Goal: Task Accomplishment & Management: Manage account settings

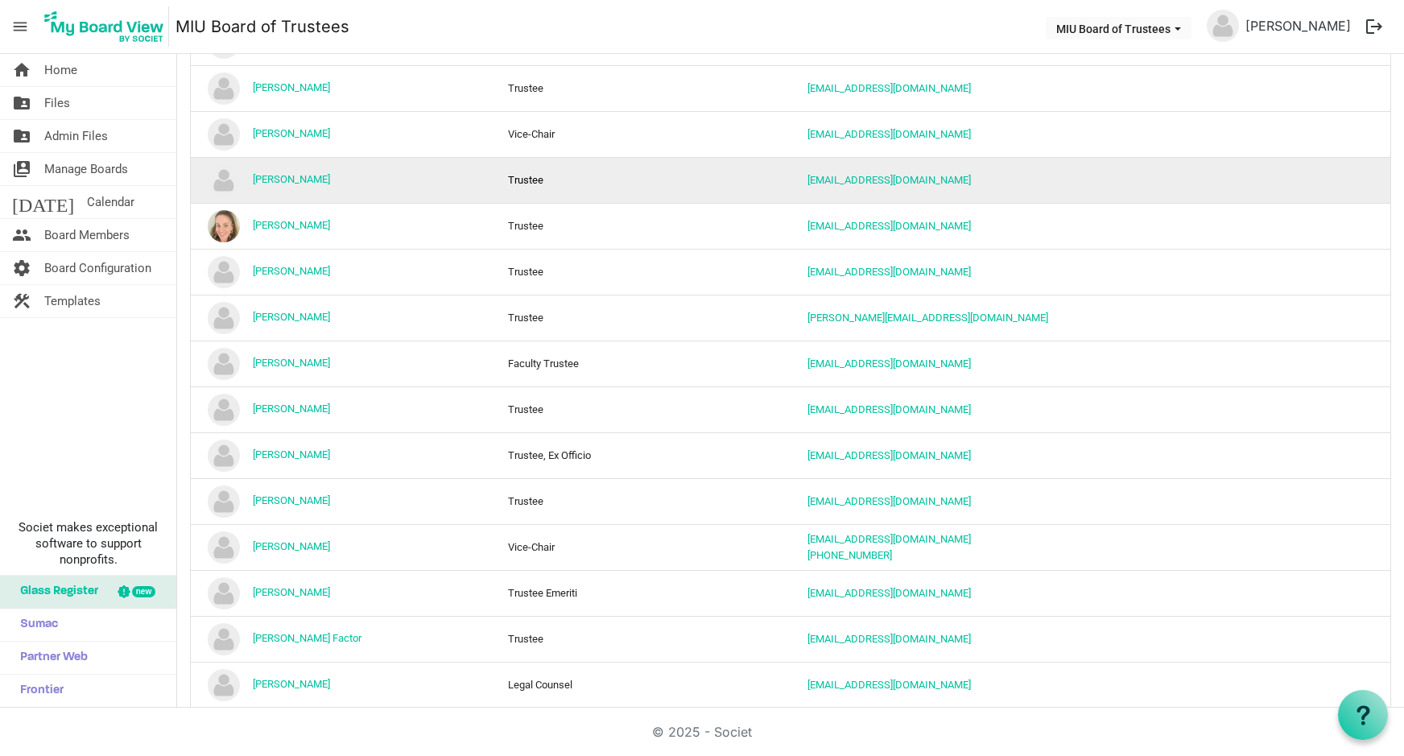
scroll to position [1626, 0]
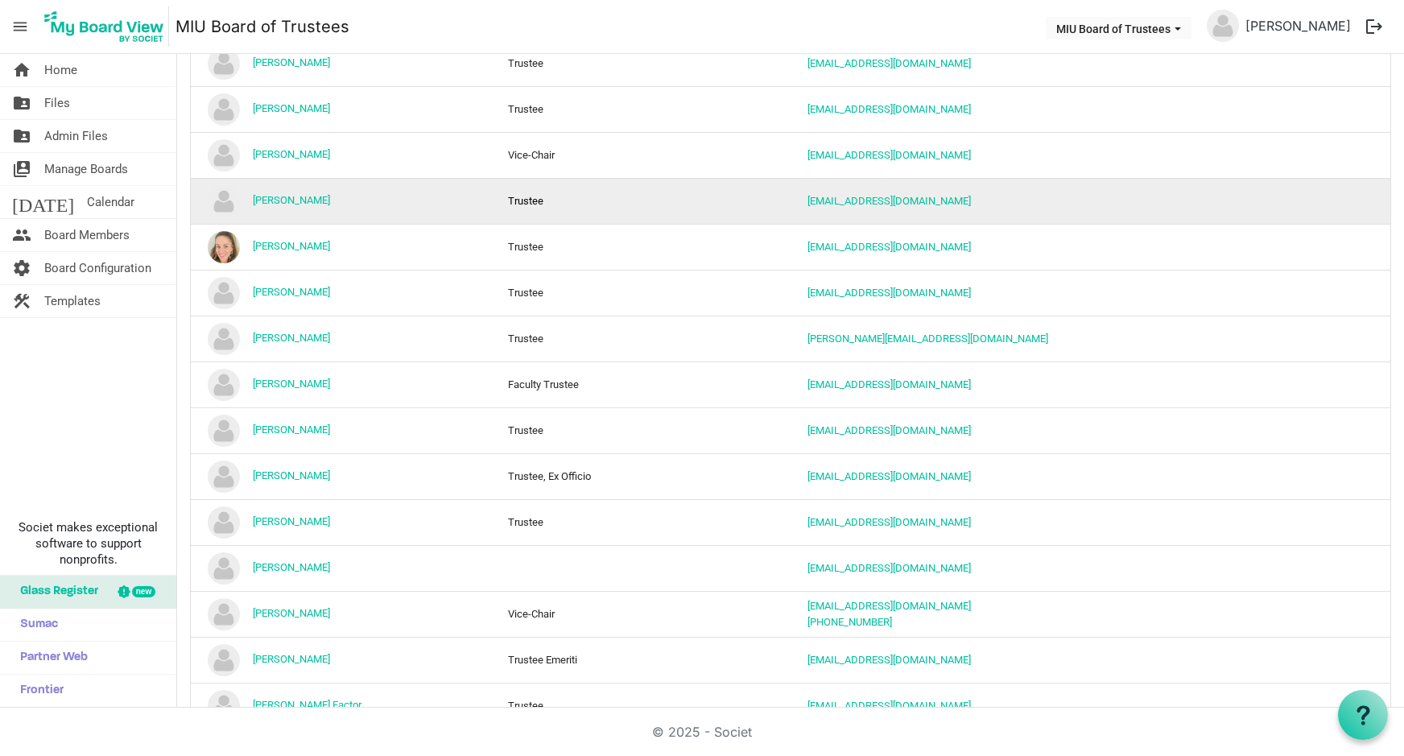
scroll to position [1610, 0]
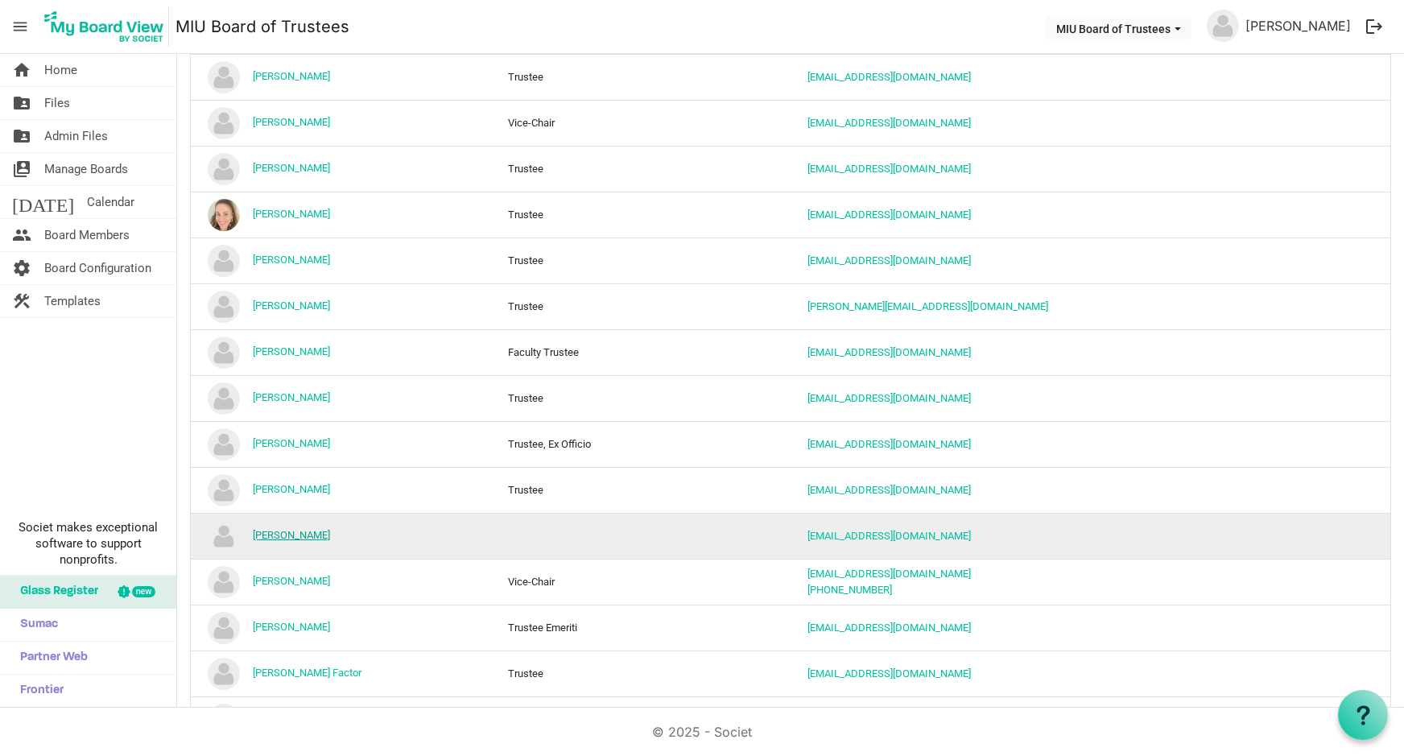
click at [291, 535] on link "Ted McLaughlin" at bounding box center [291, 535] width 77 height 12
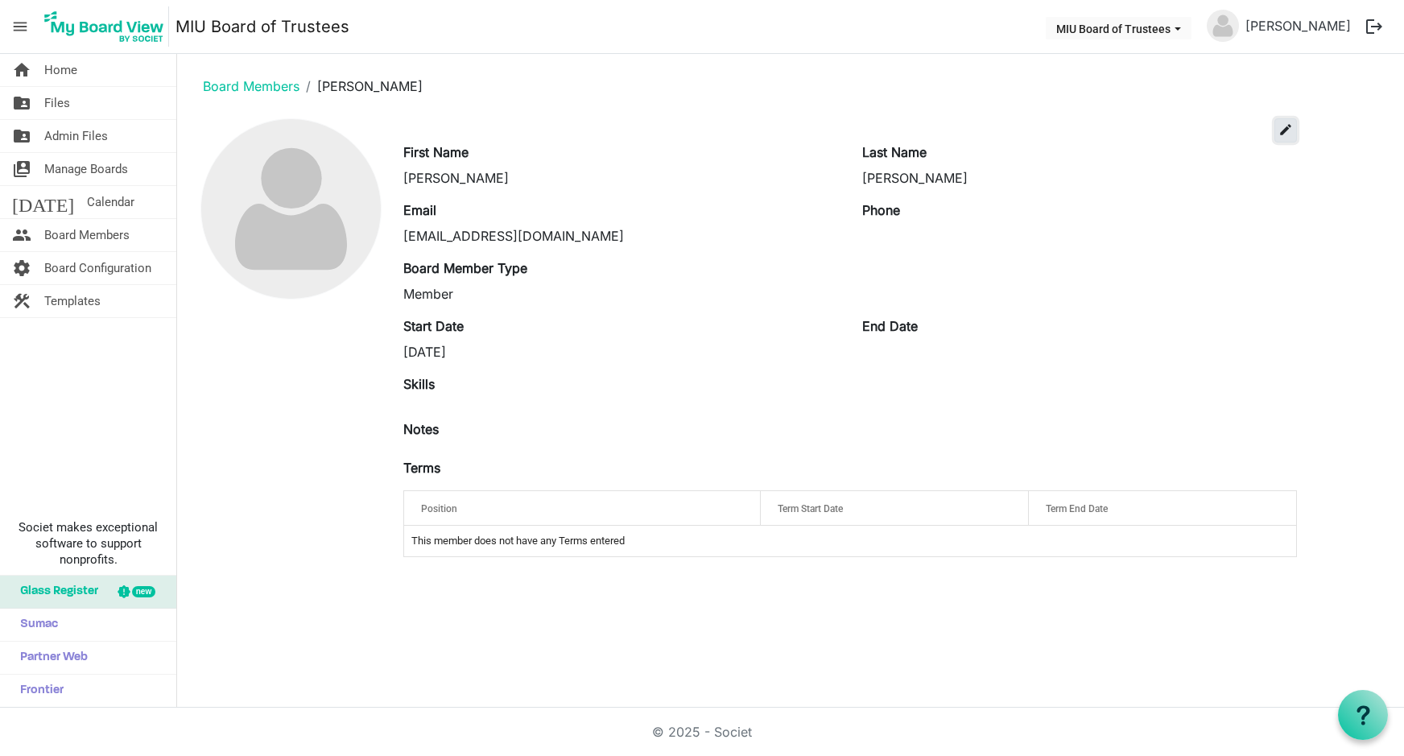
drag, startPoint x: 1287, startPoint y: 128, endPoint x: 1293, endPoint y: 134, distance: 9.1
click at [1291, 130] on span "edit" at bounding box center [1286, 129] width 14 height 14
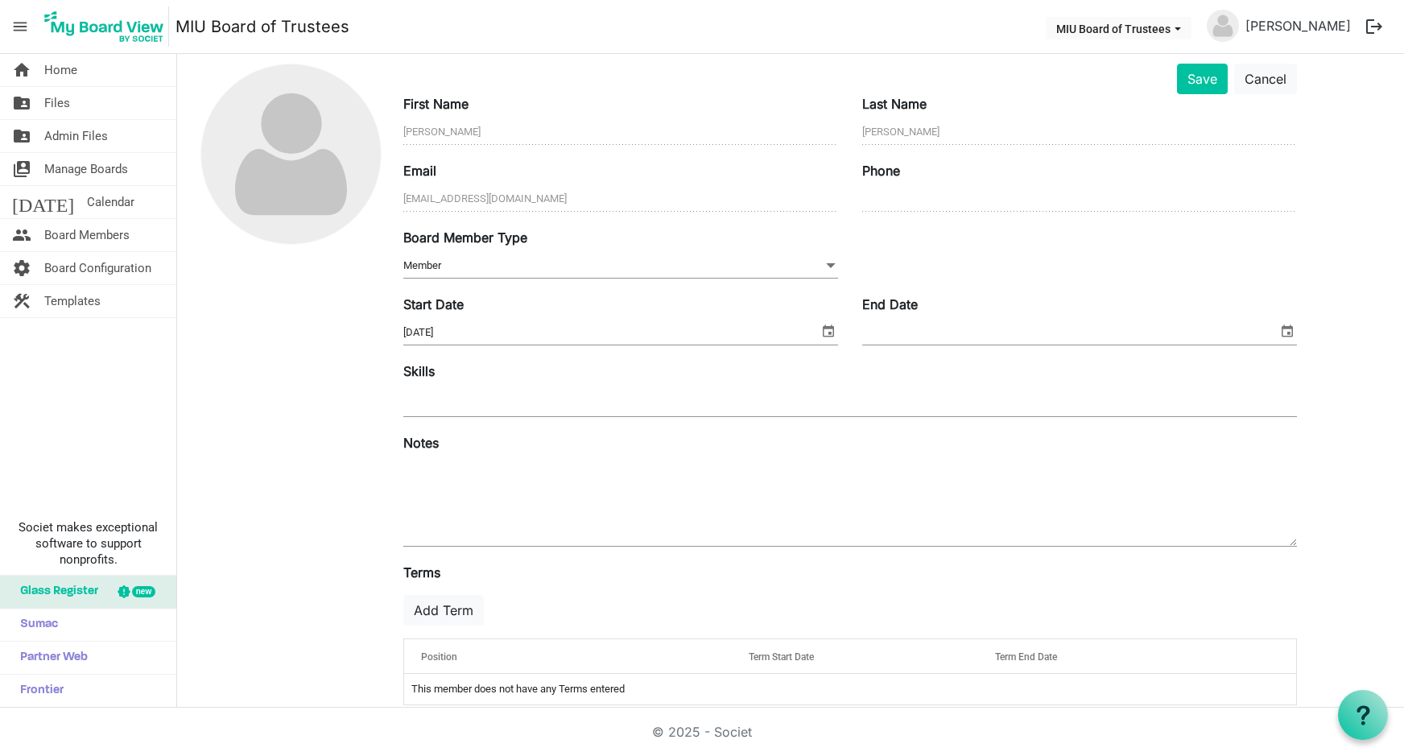
scroll to position [78, 0]
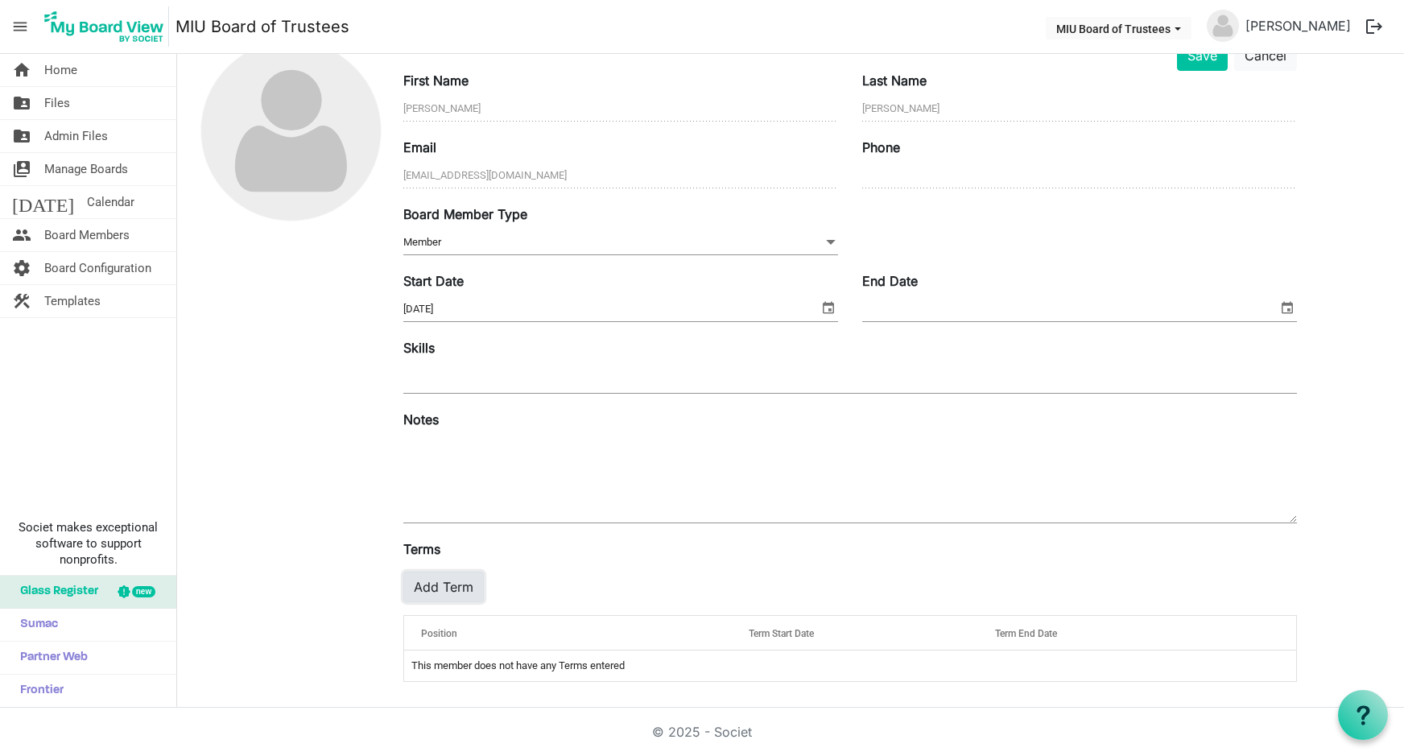
click at [459, 580] on button "Add Term" at bounding box center [443, 587] width 81 height 31
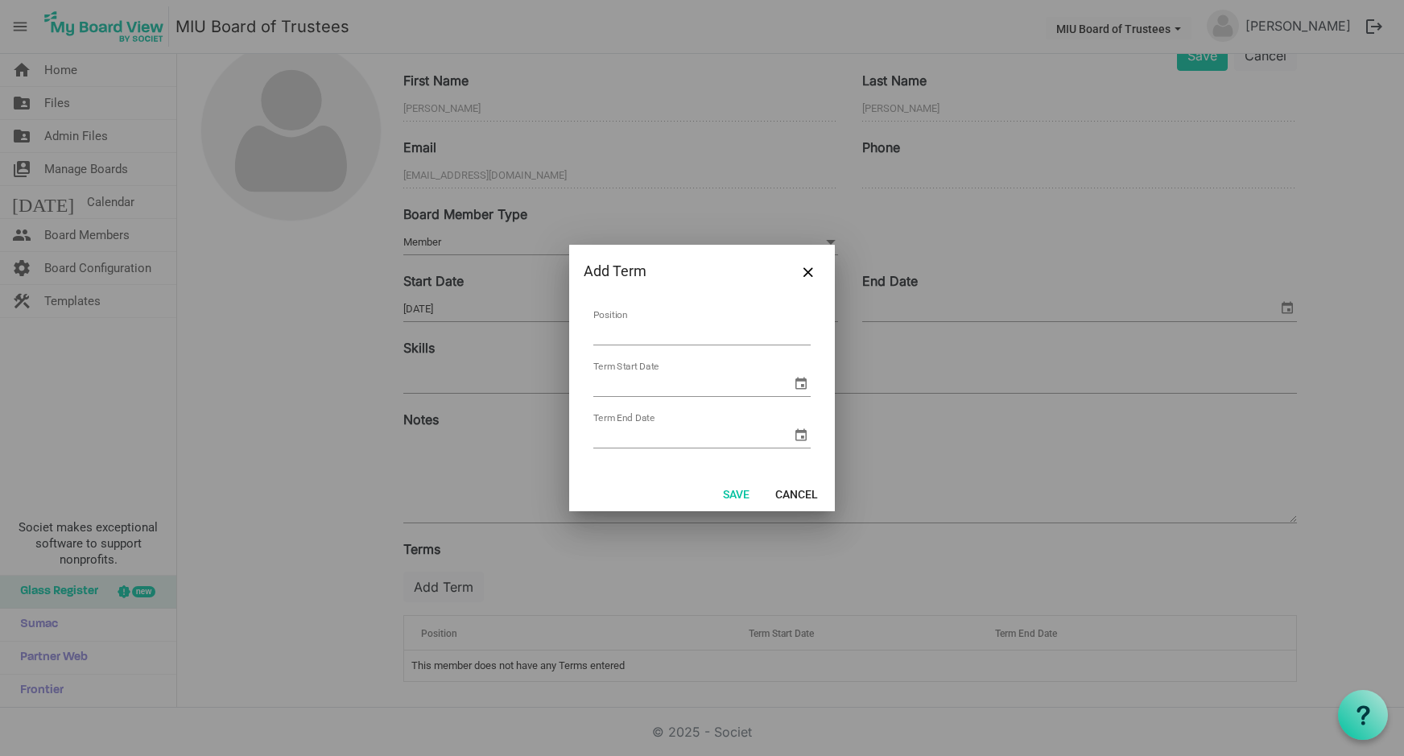
click at [630, 327] on input "Position" at bounding box center [701, 332] width 217 height 25
type input "Trustee Emeriti"
drag, startPoint x: 642, startPoint y: 382, endPoint x: 672, endPoint y: 382, distance: 30.6
click at [643, 382] on input "Term Start Date" at bounding box center [692, 384] width 198 height 24
click at [797, 382] on span "select" at bounding box center [801, 383] width 19 height 19
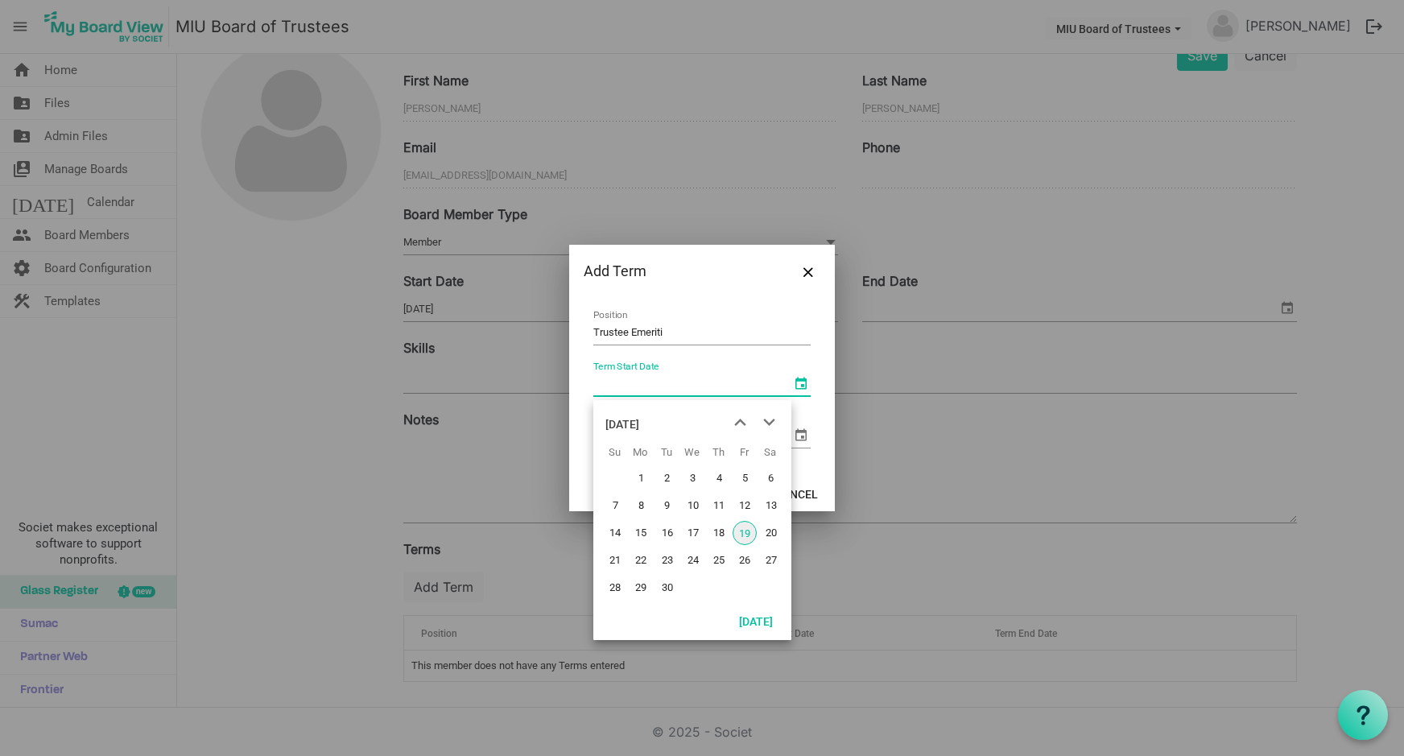
click at [744, 532] on span "19" at bounding box center [745, 533] width 24 height 24
type input "9/19/2025"
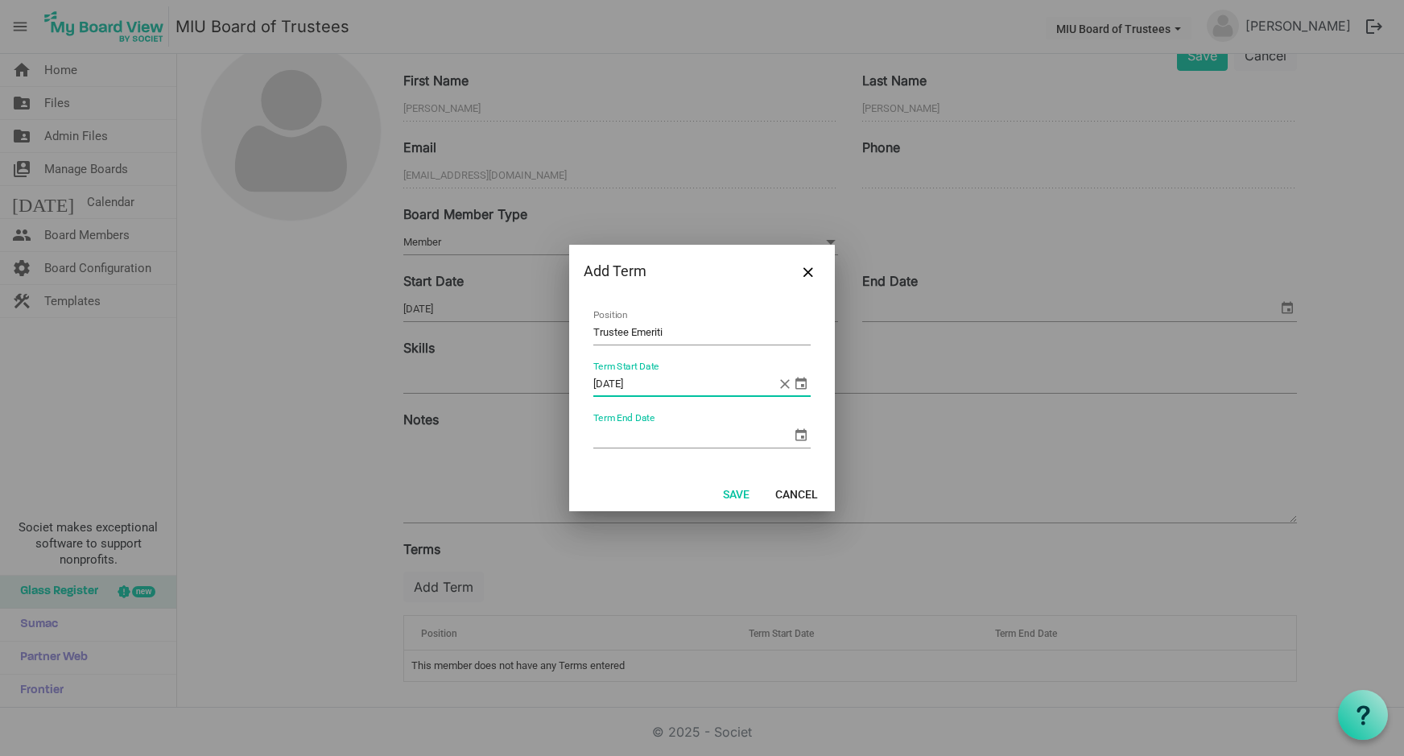
click at [634, 436] on input "Term End Date" at bounding box center [692, 436] width 198 height 24
type input "9/19/2030"
click at [728, 492] on button "Save" at bounding box center [737, 493] width 48 height 23
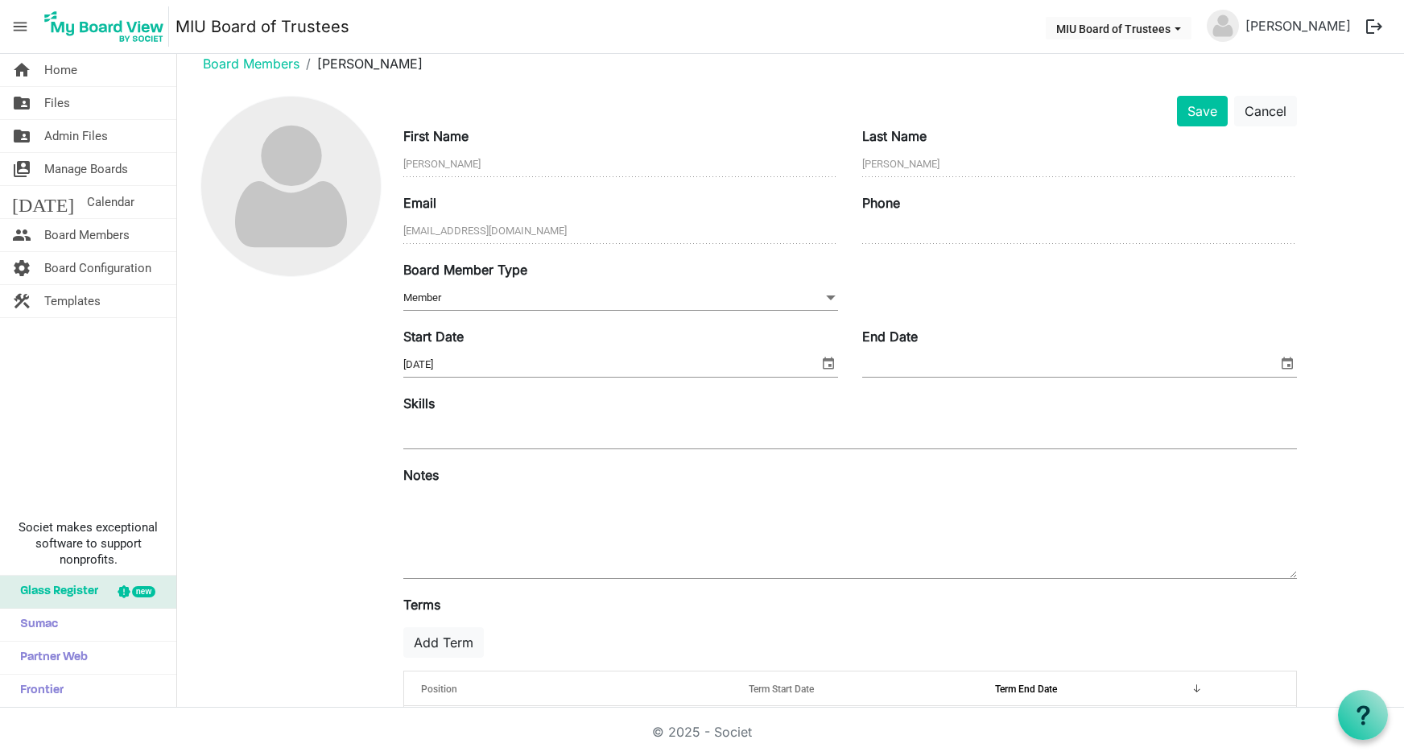
scroll to position [0, 0]
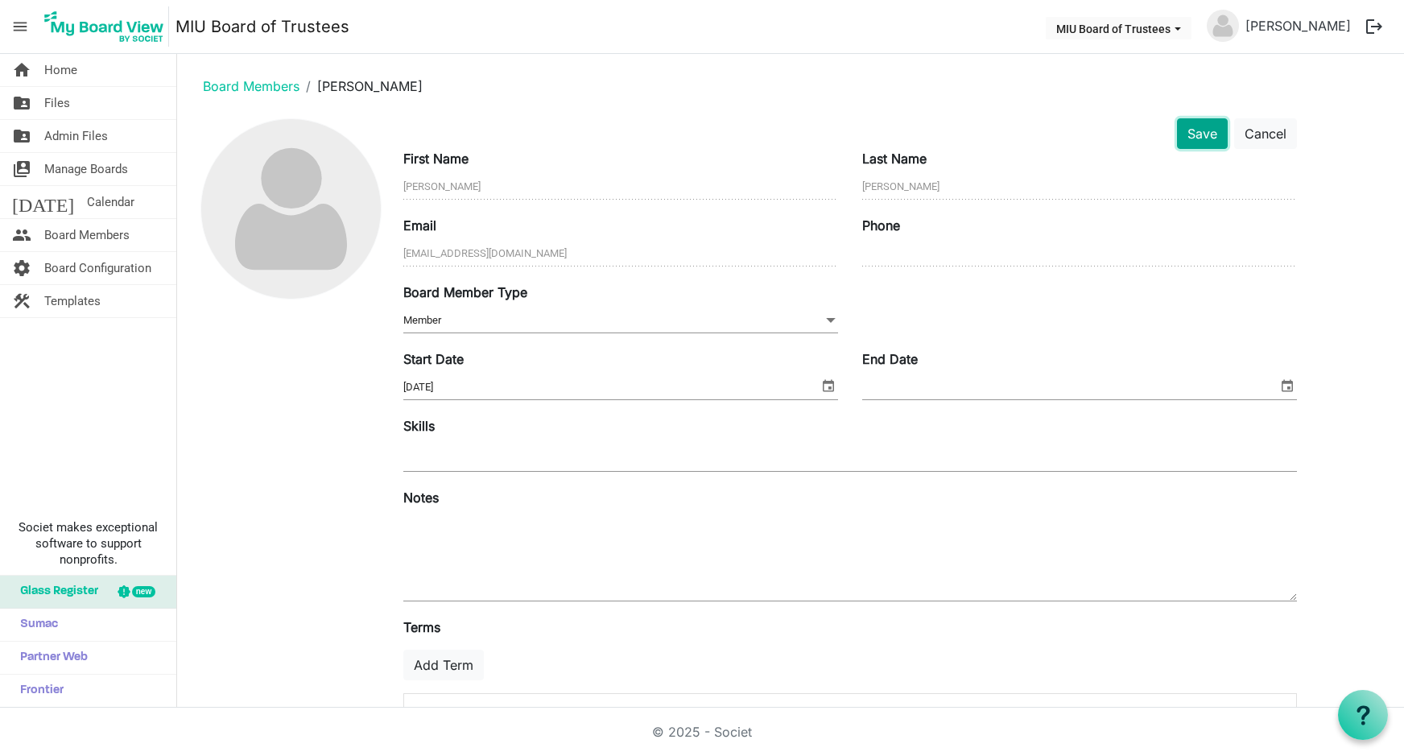
click at [1192, 132] on button "Save" at bounding box center [1202, 133] width 51 height 31
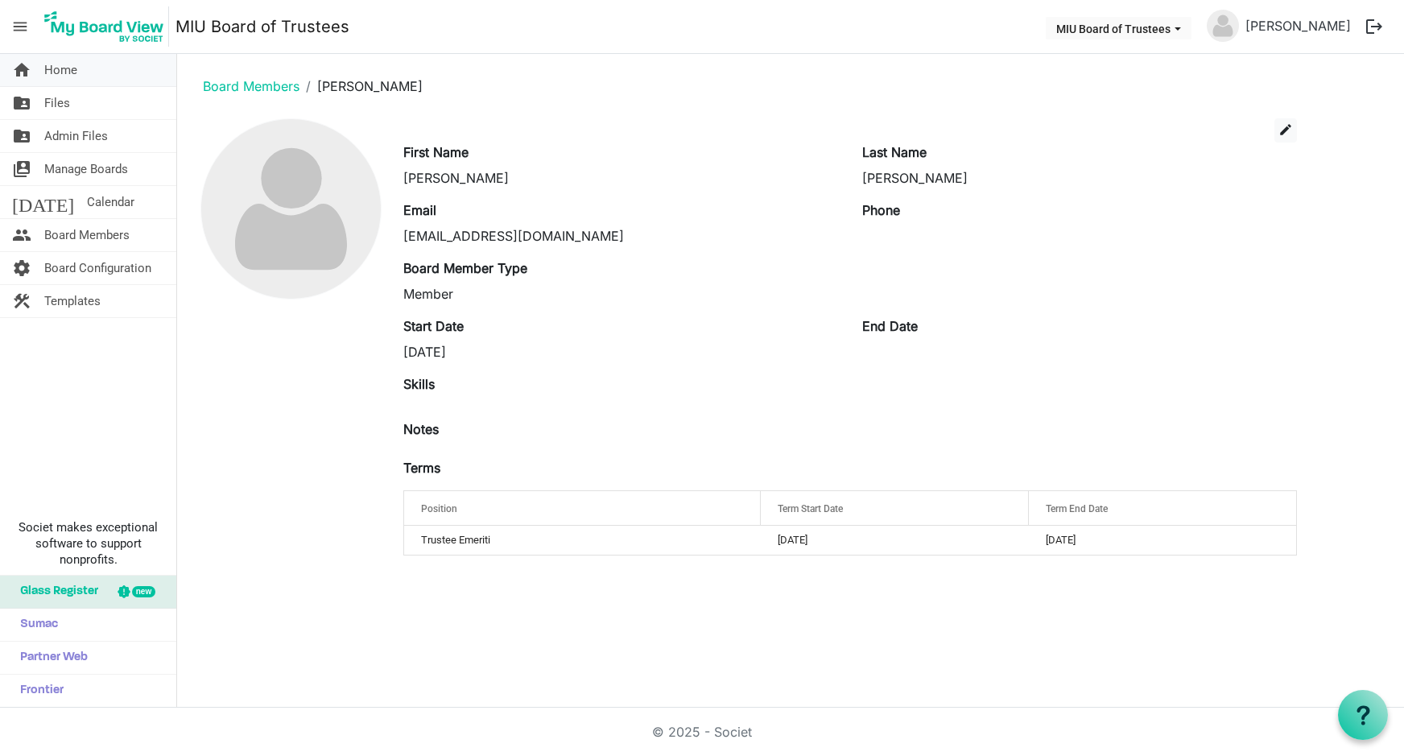
click at [55, 72] on span "Home" at bounding box center [60, 70] width 33 height 32
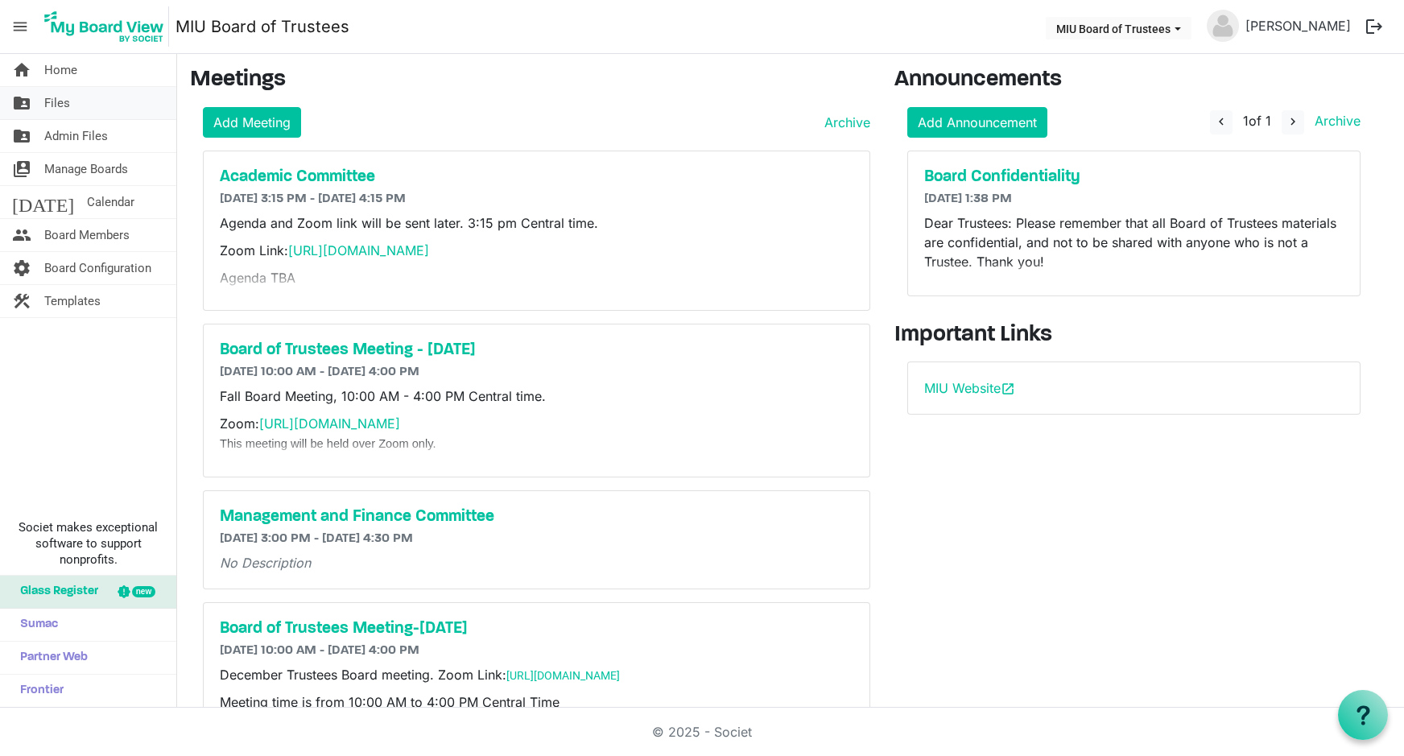
click at [54, 101] on span "Files" at bounding box center [57, 103] width 26 height 32
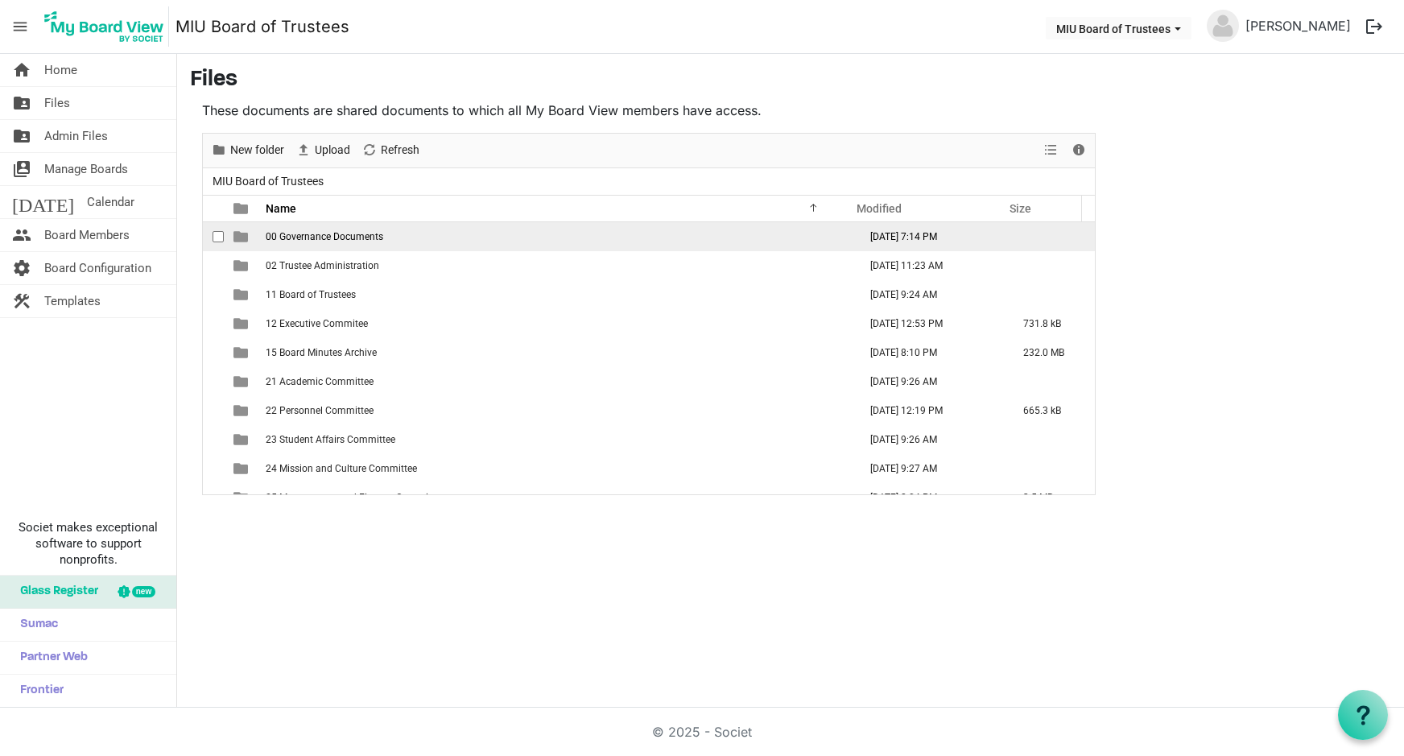
click at [316, 240] on span "00 Governance Documents" at bounding box center [325, 236] width 118 height 11
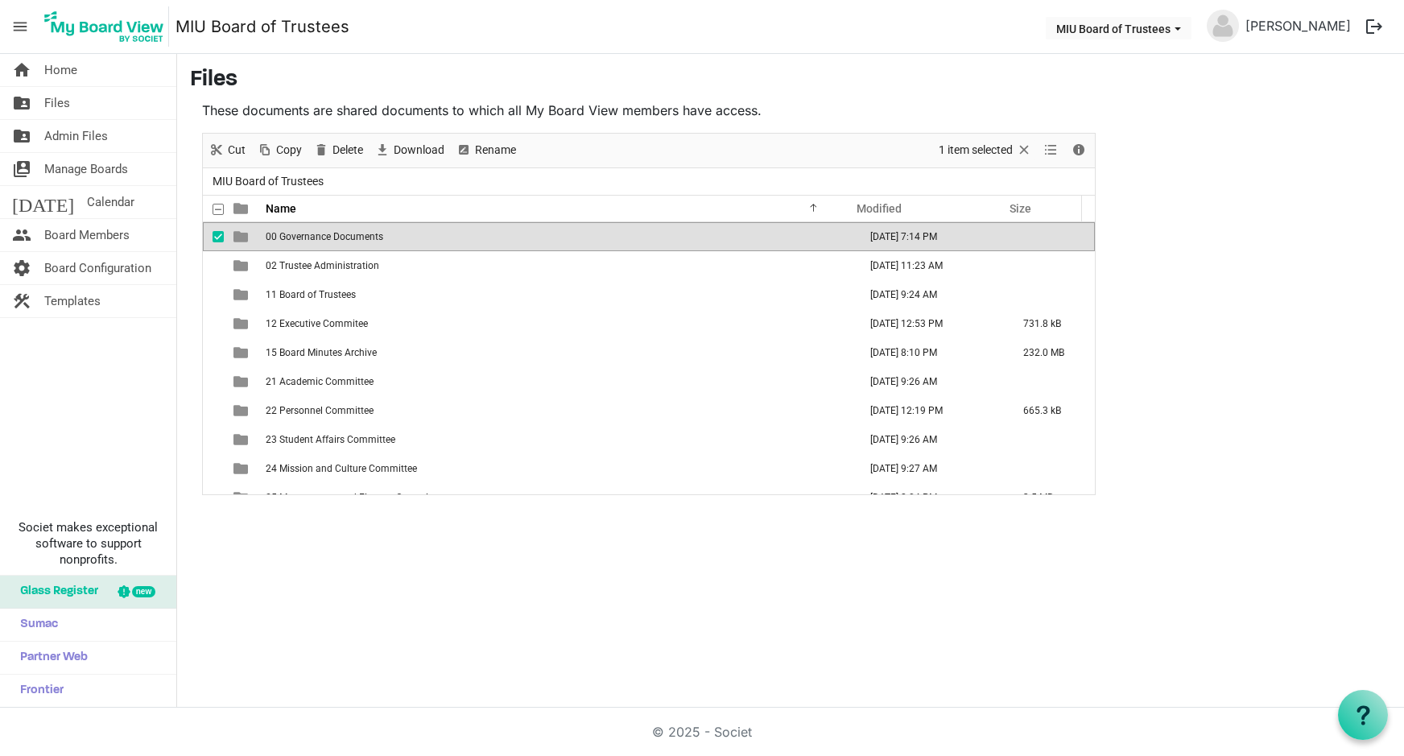
click at [316, 240] on span "00 Governance Documents" at bounding box center [325, 236] width 118 height 11
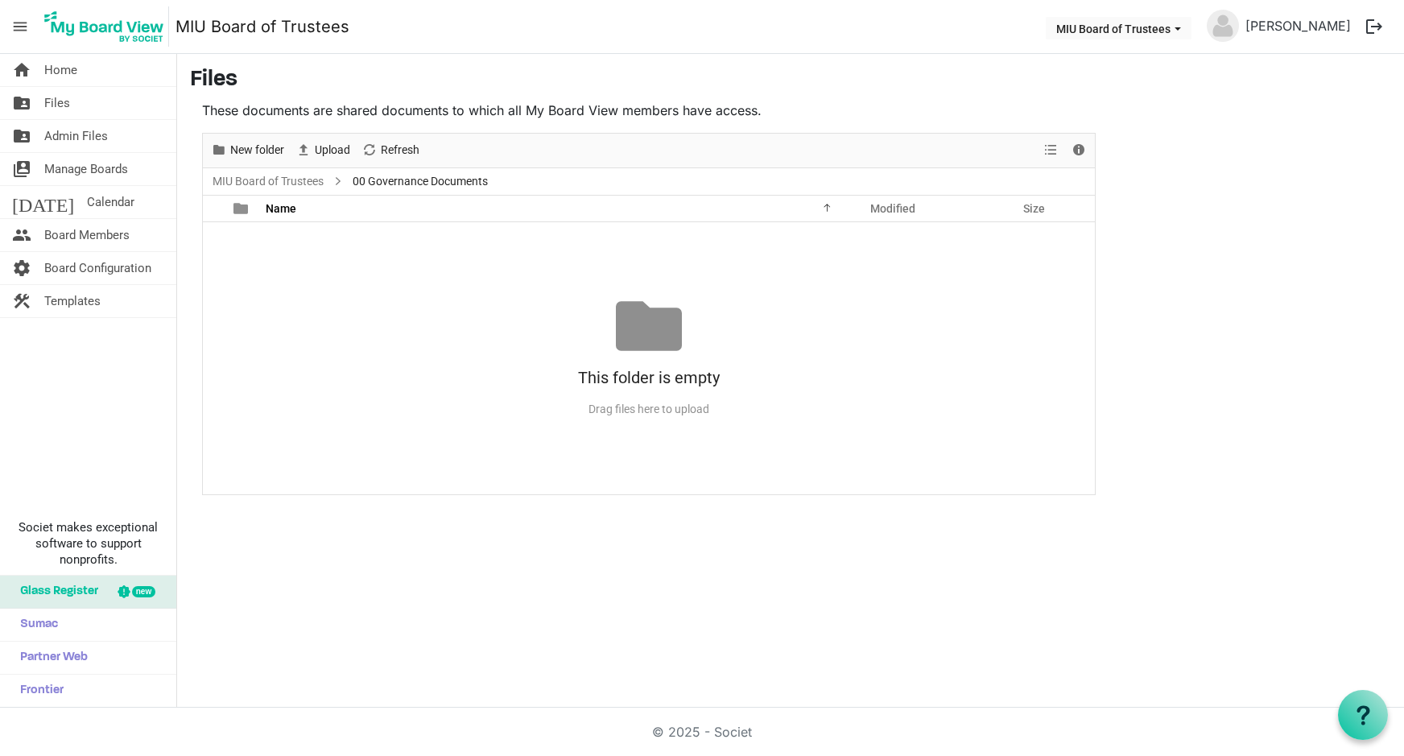
click at [373, 181] on span "00 Governance Documents" at bounding box center [420, 182] width 142 height 20
click at [282, 176] on link "MIU Board of Trustees" at bounding box center [268, 182] width 118 height 20
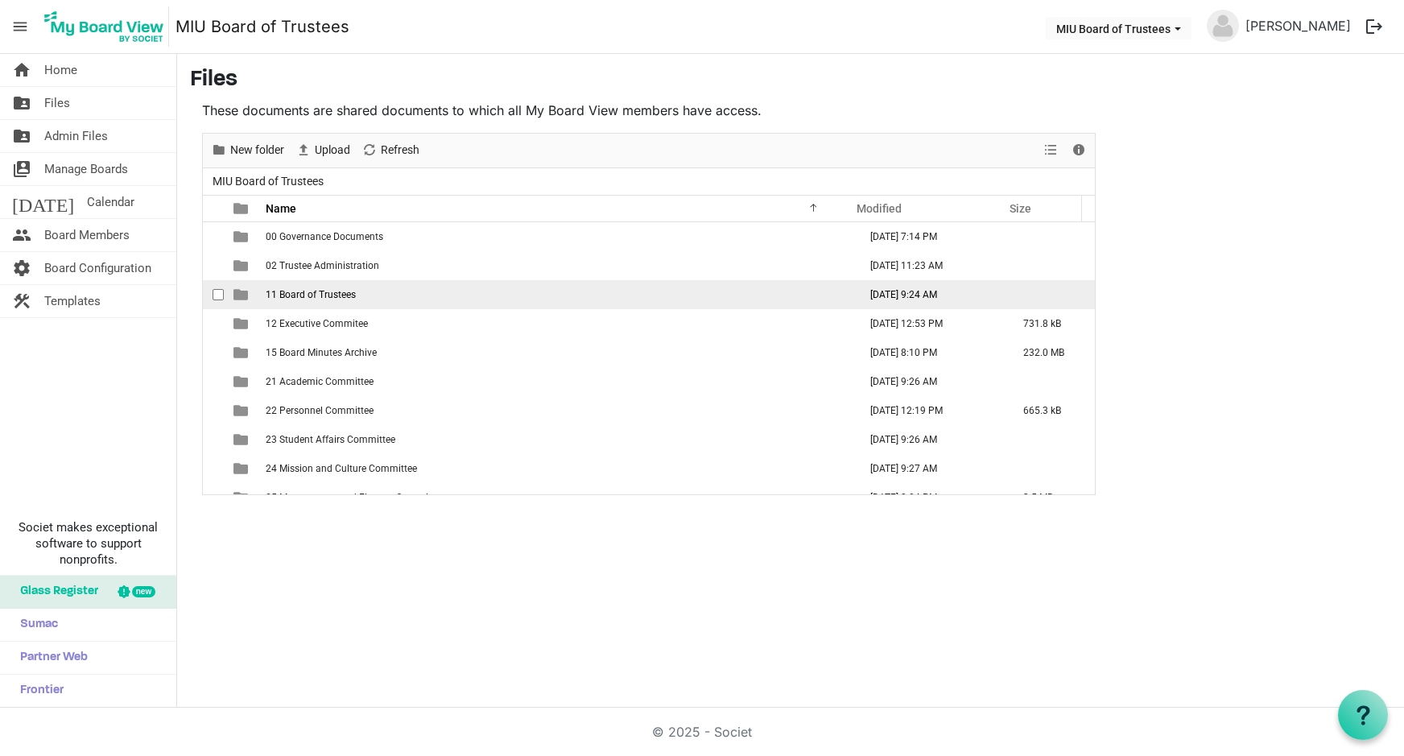
click at [332, 292] on span "11 Board of Trustees" at bounding box center [311, 294] width 90 height 11
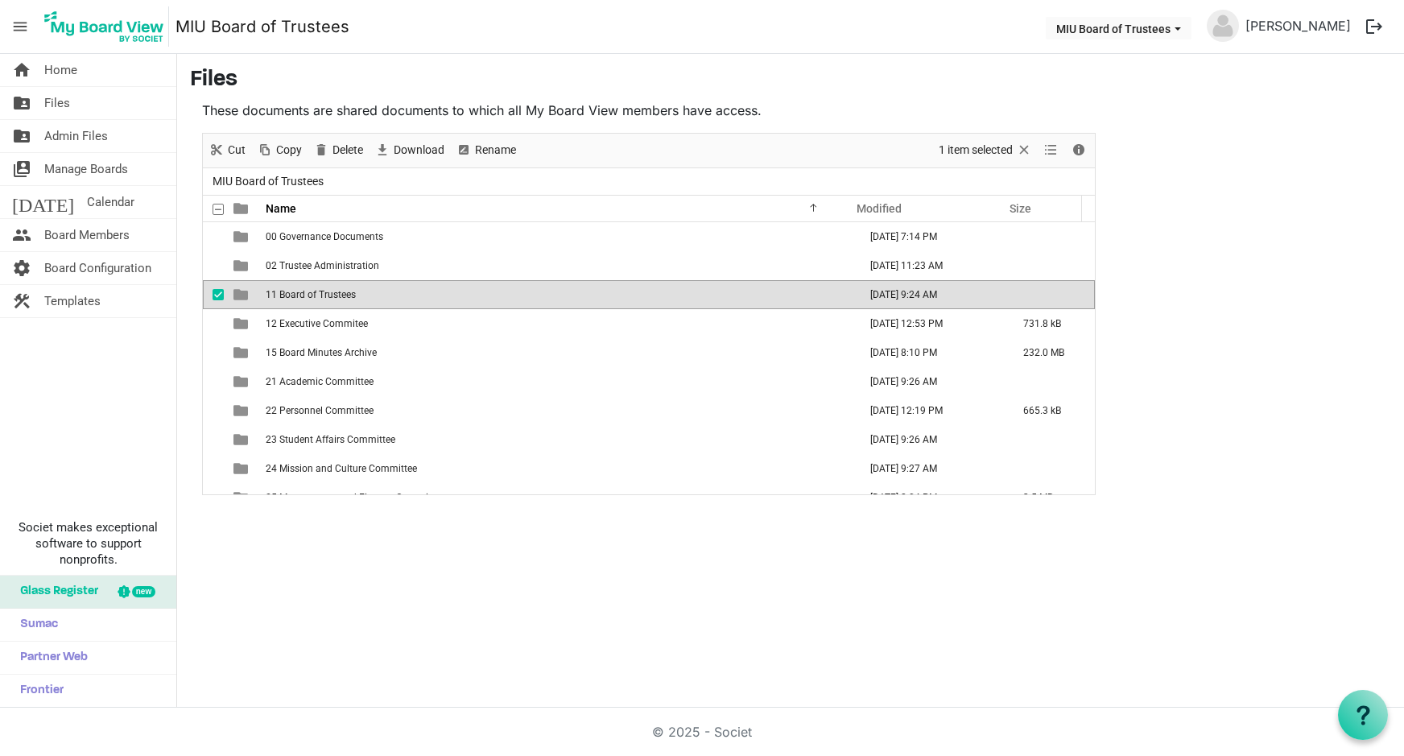
click at [332, 292] on span "11 Board of Trustees" at bounding box center [311, 294] width 90 height 11
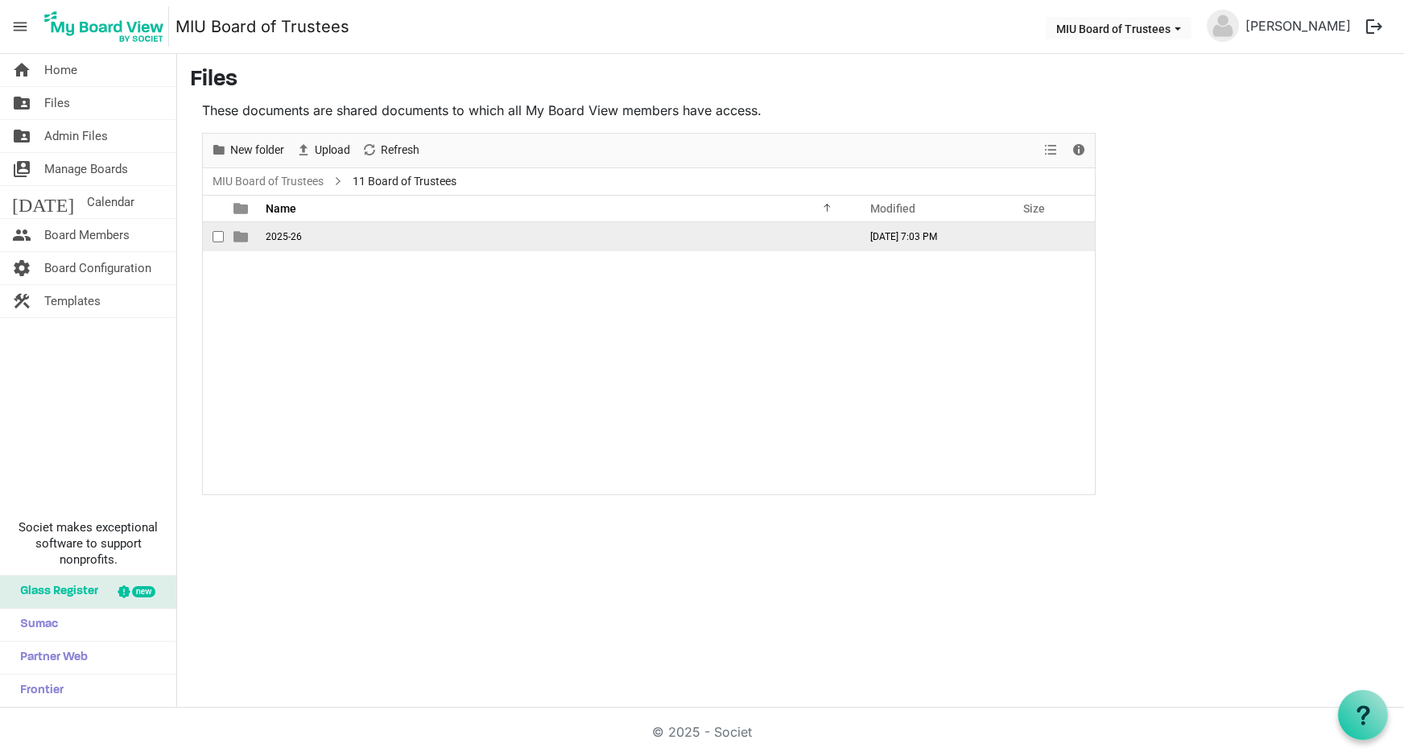
click at [246, 238] on span "is template cell column header type" at bounding box center [241, 236] width 14 height 14
click at [246, 237] on span "is template cell column header type" at bounding box center [241, 236] width 14 height 14
click at [238, 238] on span "is template cell column header type" at bounding box center [241, 236] width 14 height 14
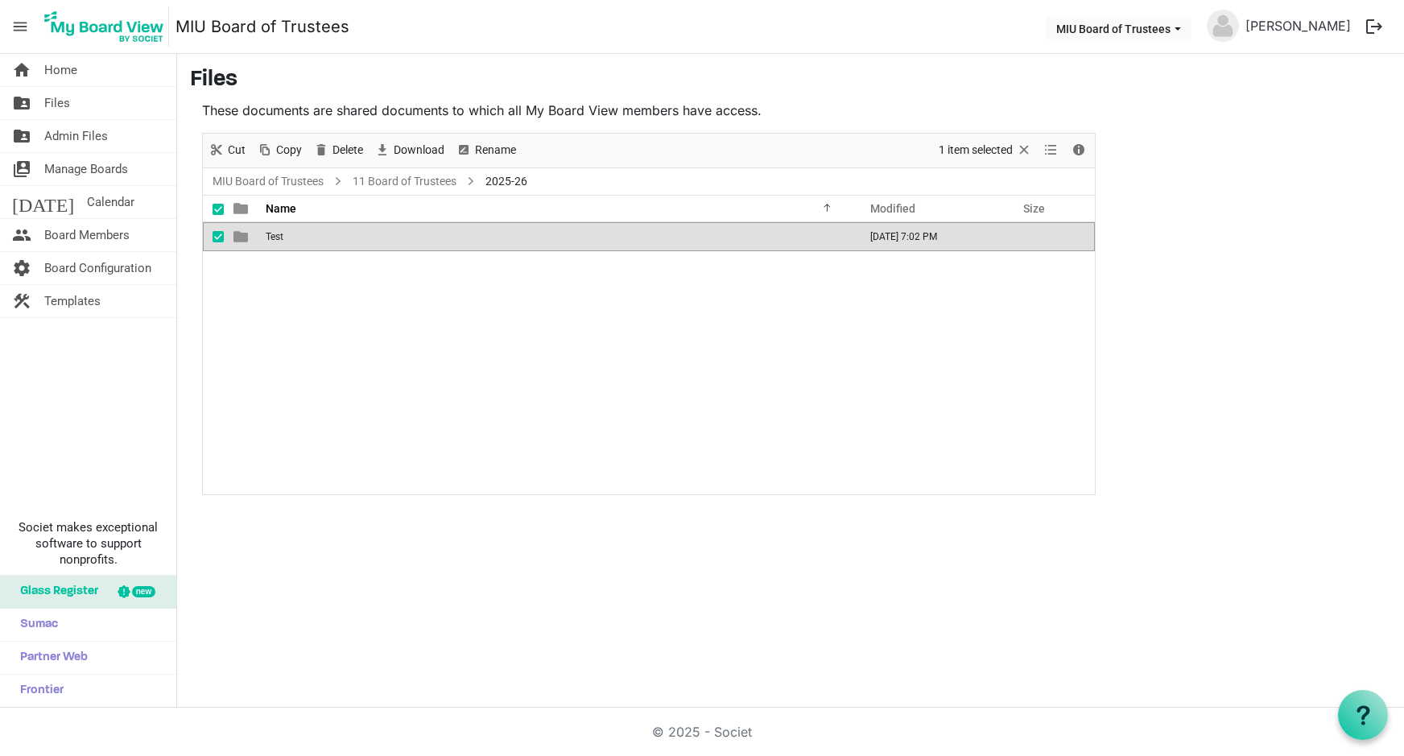
click at [238, 238] on span "is template cell column header type" at bounding box center [241, 236] width 14 height 14
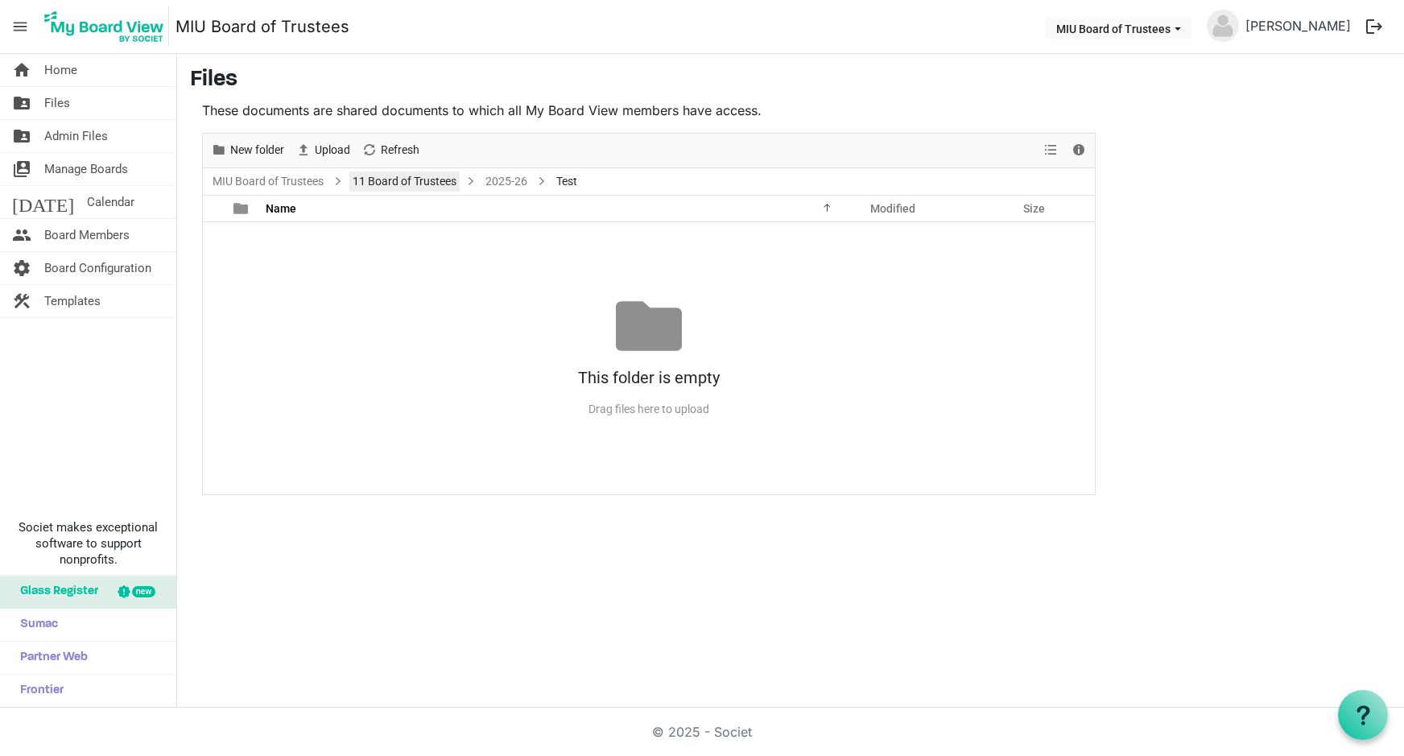
click at [389, 180] on link "11 Board of Trustees" at bounding box center [404, 182] width 110 height 20
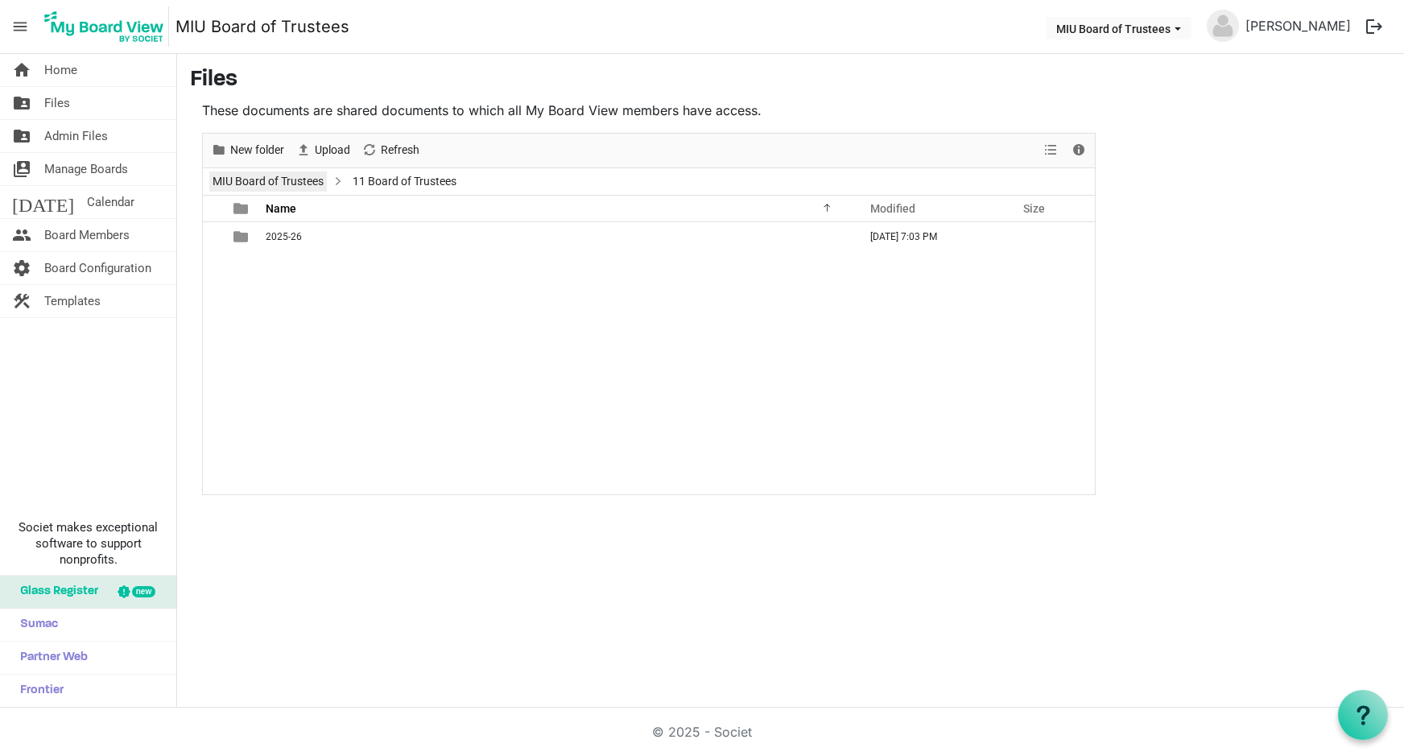
click at [301, 178] on link "MIU Board of Trustees" at bounding box center [268, 182] width 118 height 20
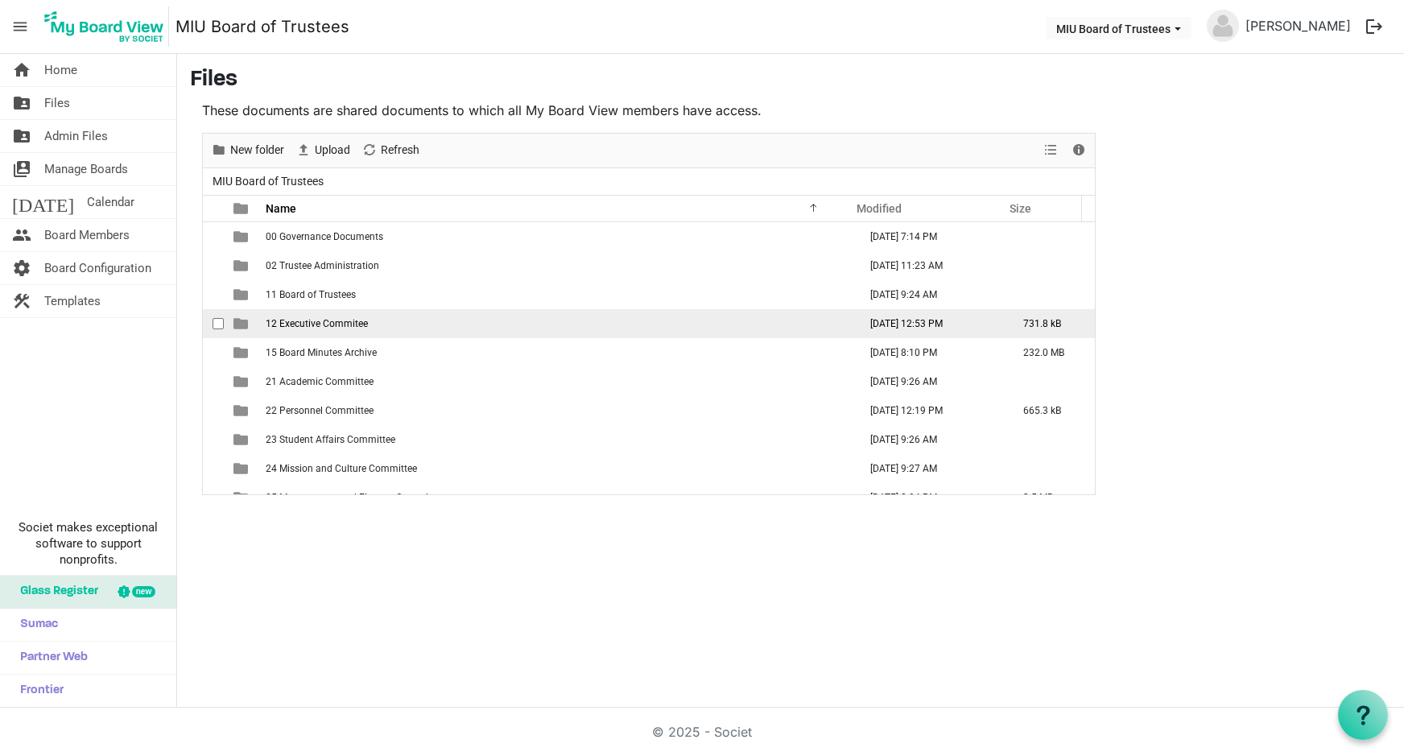
click at [330, 323] on span "12 Executive Commitee" at bounding box center [317, 323] width 102 height 11
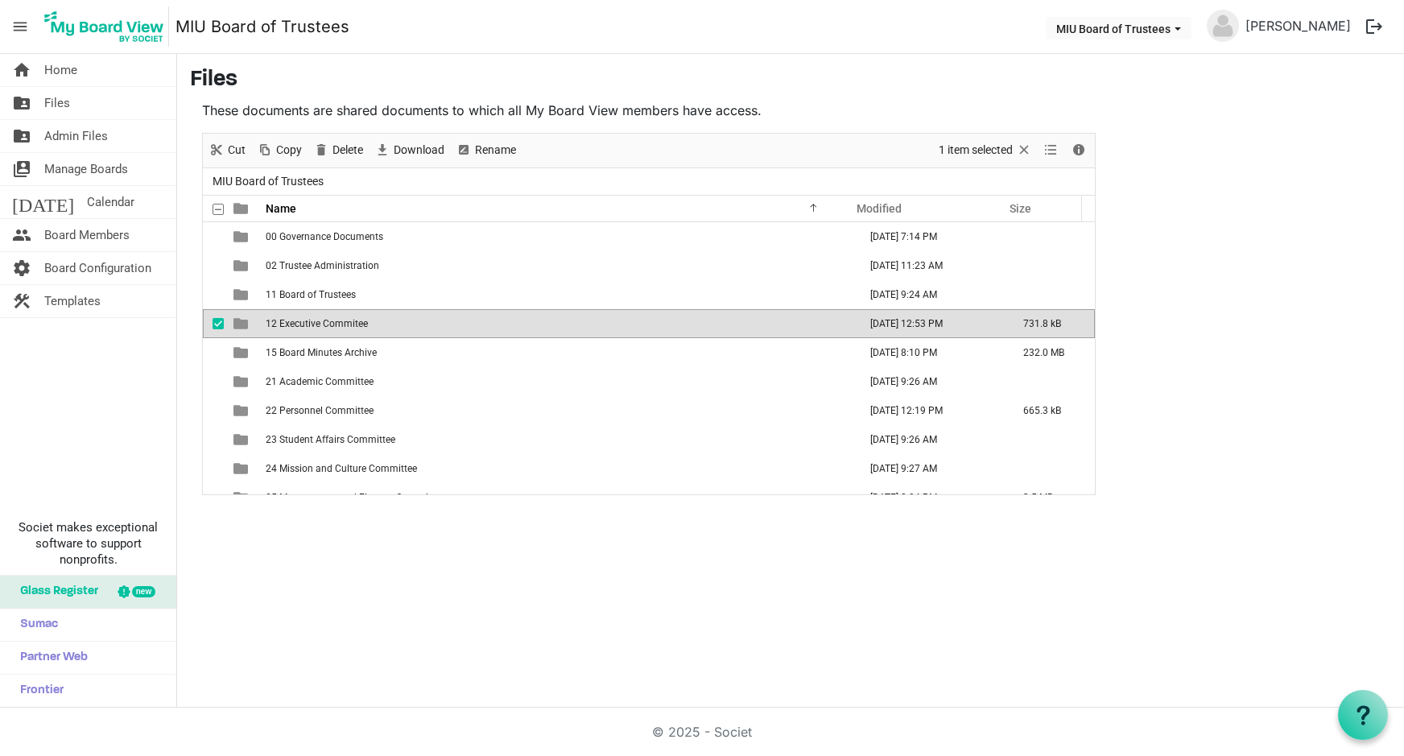
click at [330, 323] on span "12 Executive Commitee" at bounding box center [317, 323] width 102 height 11
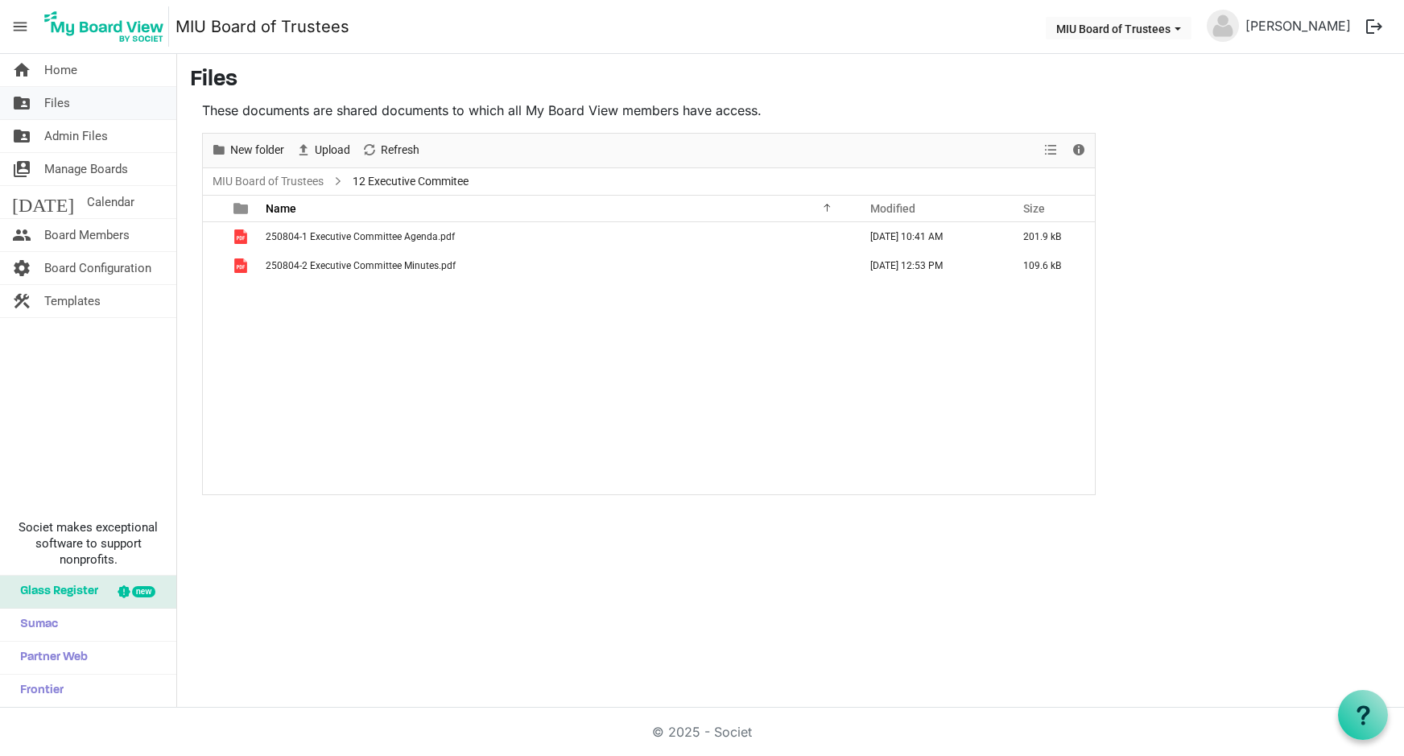
click at [68, 102] on span "Files" at bounding box center [57, 103] width 26 height 32
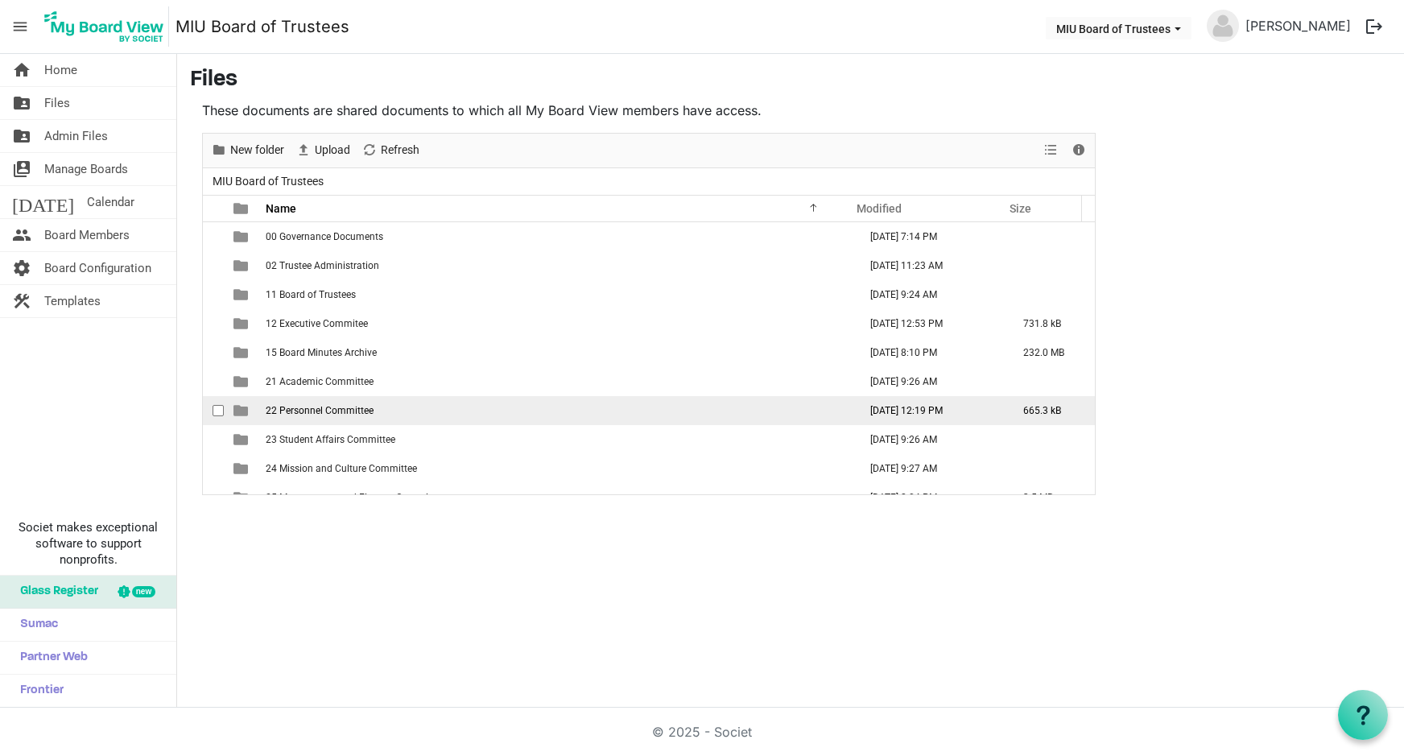
scroll to position [107, 0]
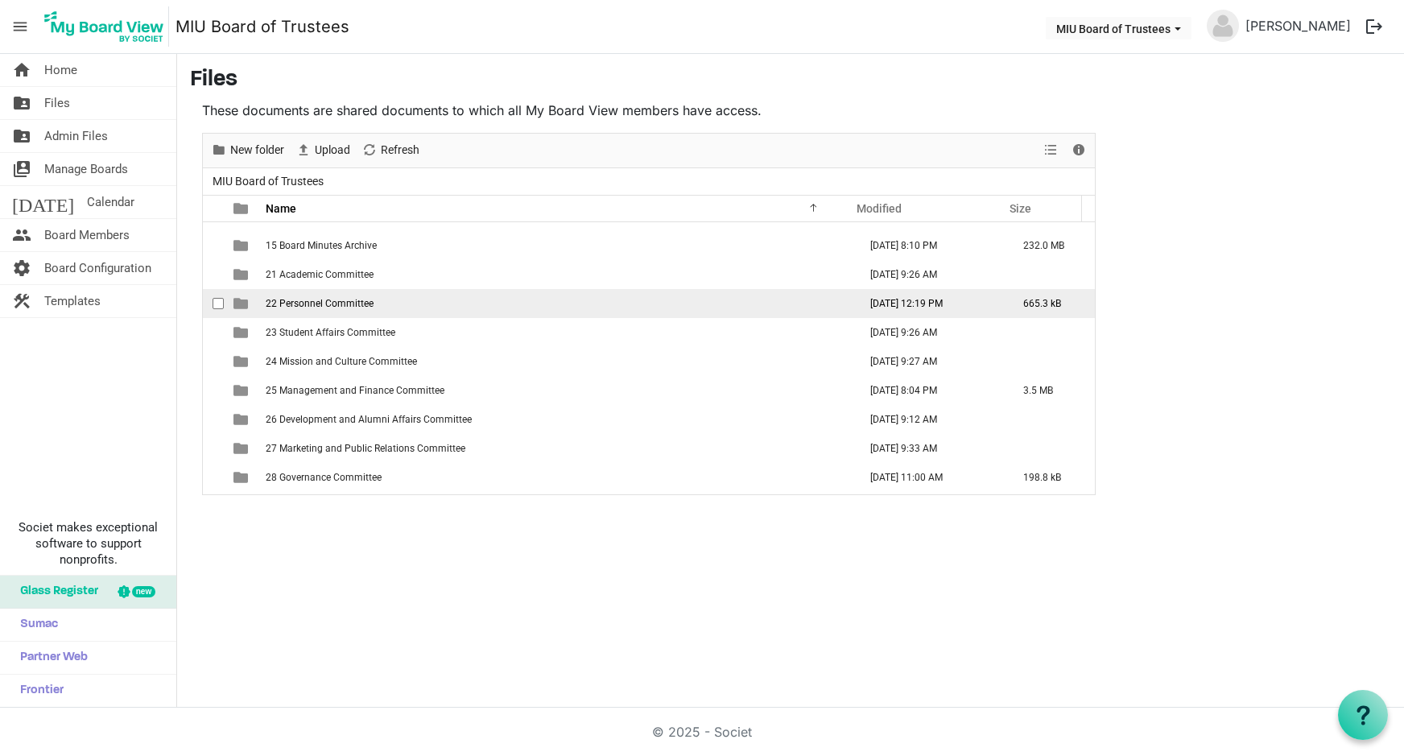
click at [342, 304] on span "22 Personnel Committee" at bounding box center [320, 303] width 108 height 11
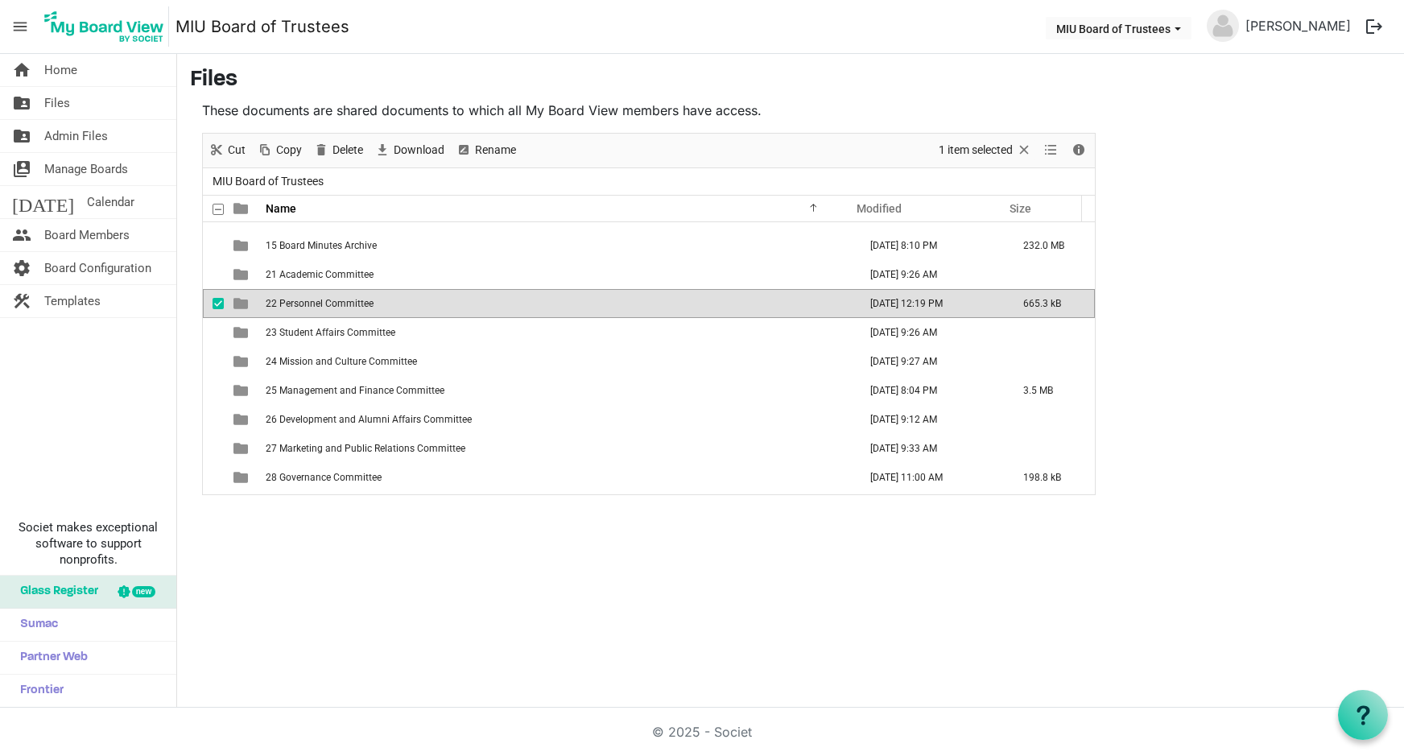
click at [342, 304] on span "22 Personnel Committee" at bounding box center [320, 303] width 108 height 11
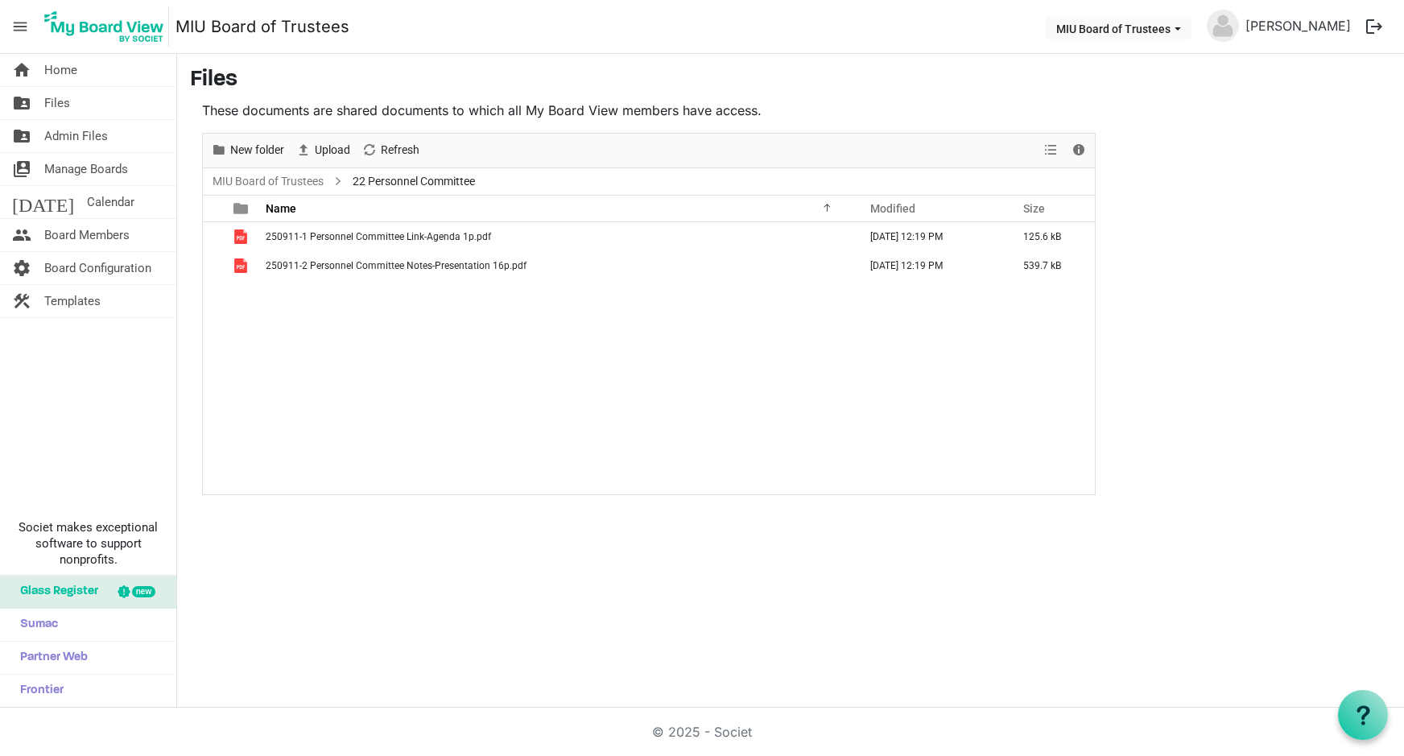
scroll to position [0, 0]
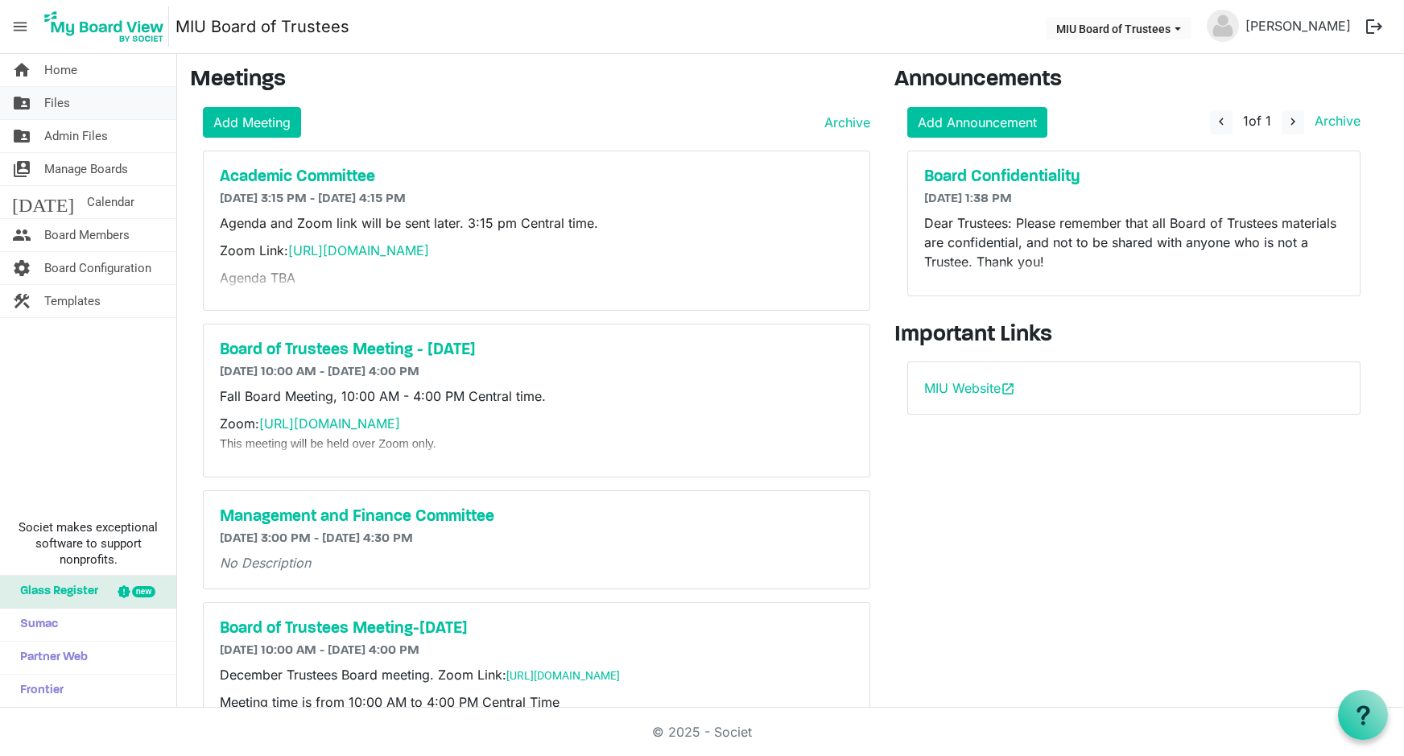
click at [68, 104] on span "Files" at bounding box center [57, 103] width 26 height 32
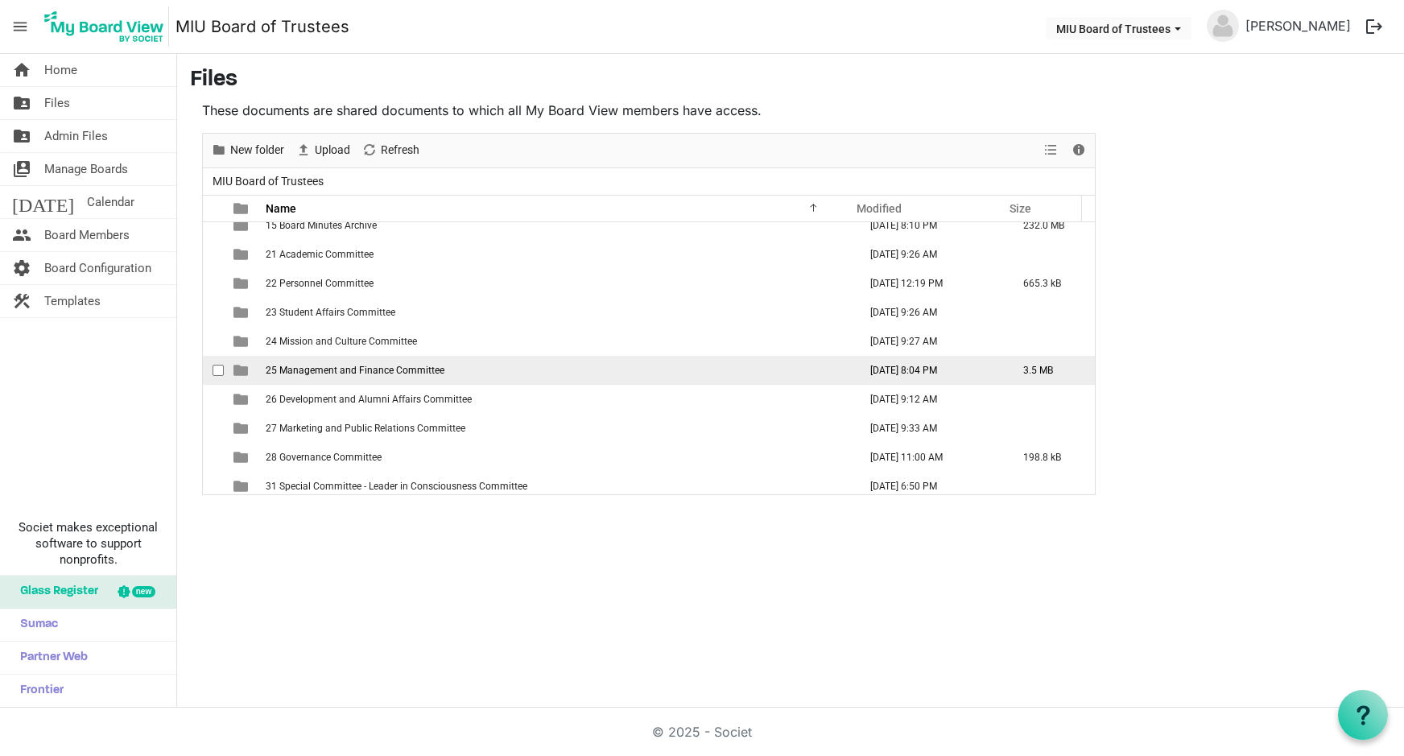
scroll to position [134, 0]
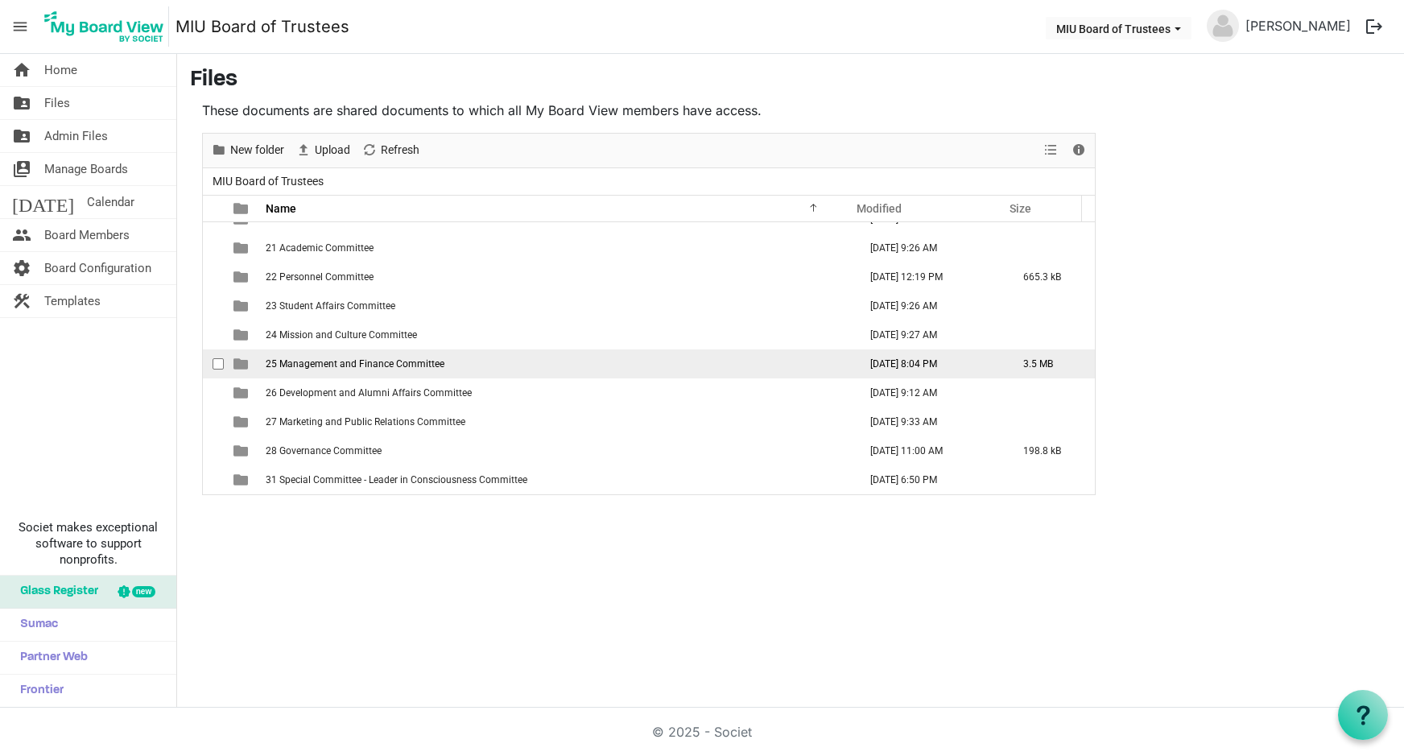
click at [374, 367] on span "25 Management and Finance Committee" at bounding box center [355, 363] width 179 height 11
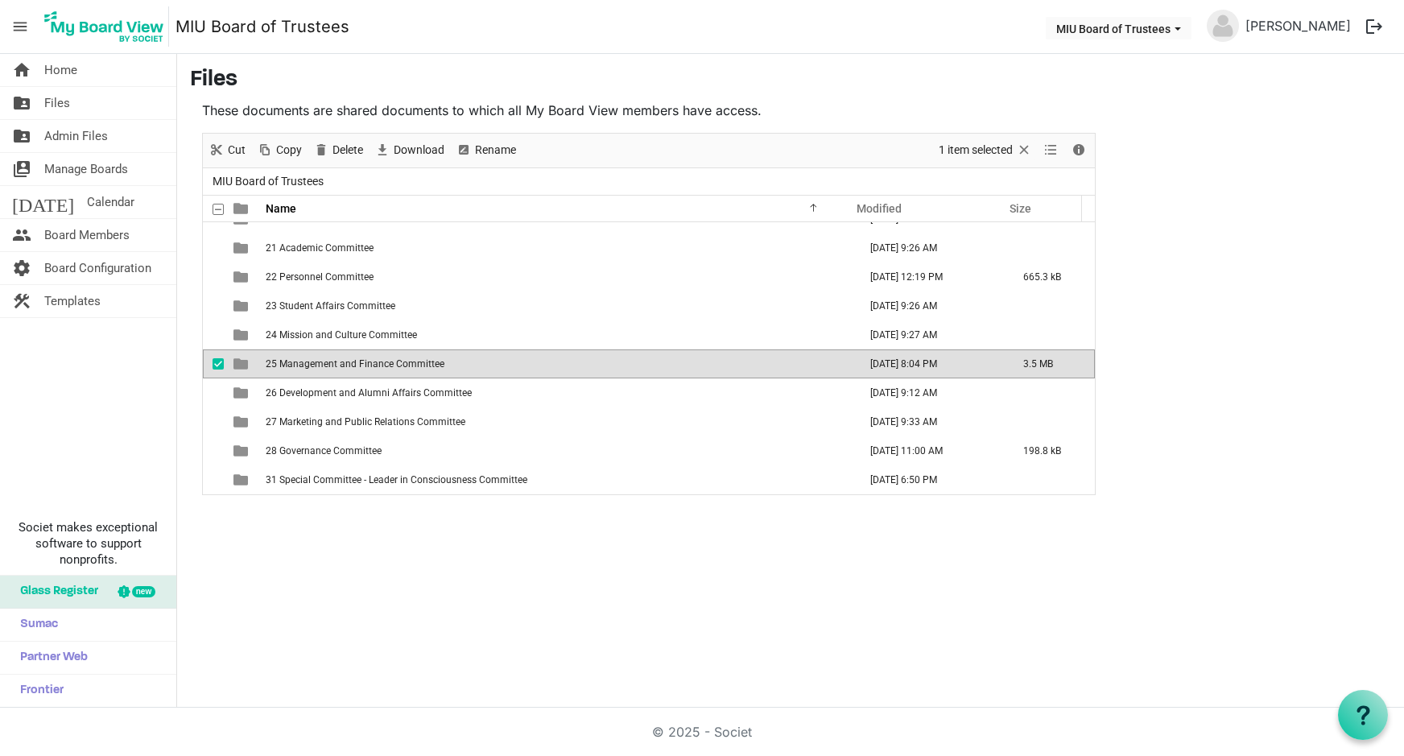
click at [374, 367] on span "25 Management and Finance Committee" at bounding box center [355, 363] width 179 height 11
